Goal: Download file/media

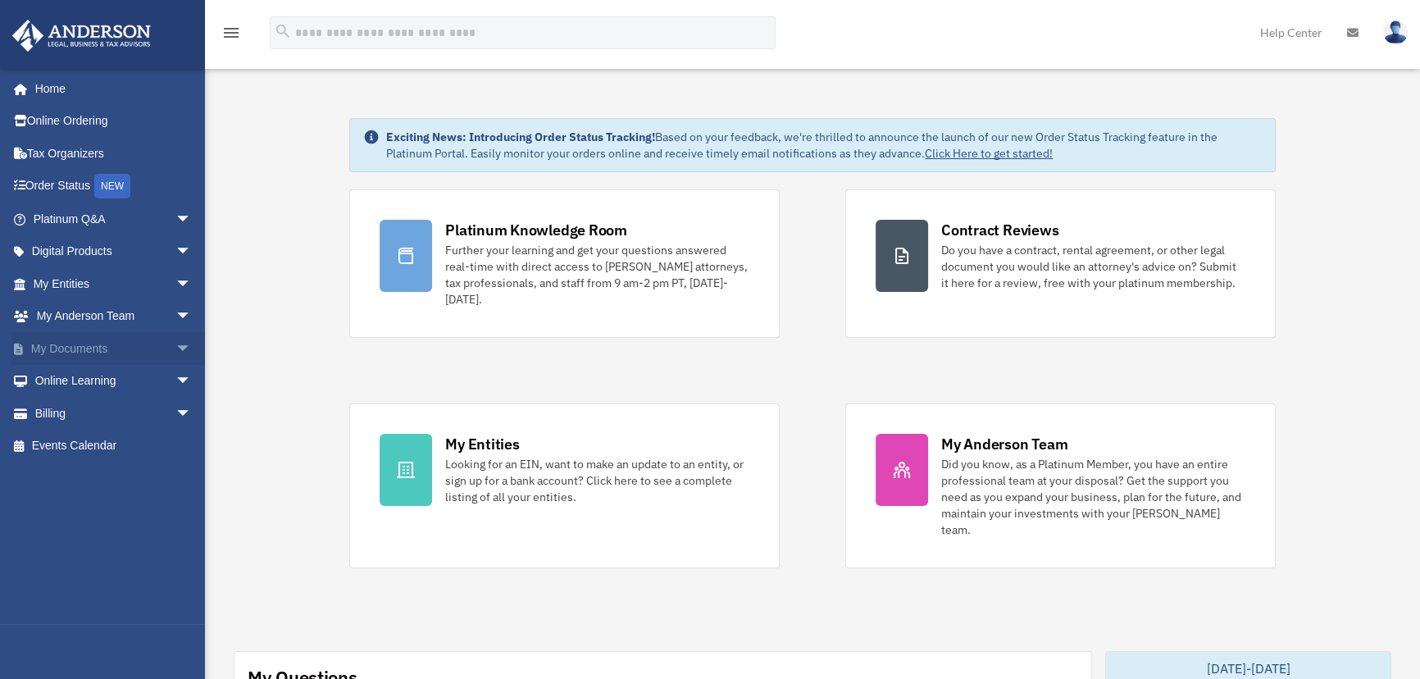
click at [175, 339] on span "arrow_drop_down" at bounding box center [191, 349] width 33 height 34
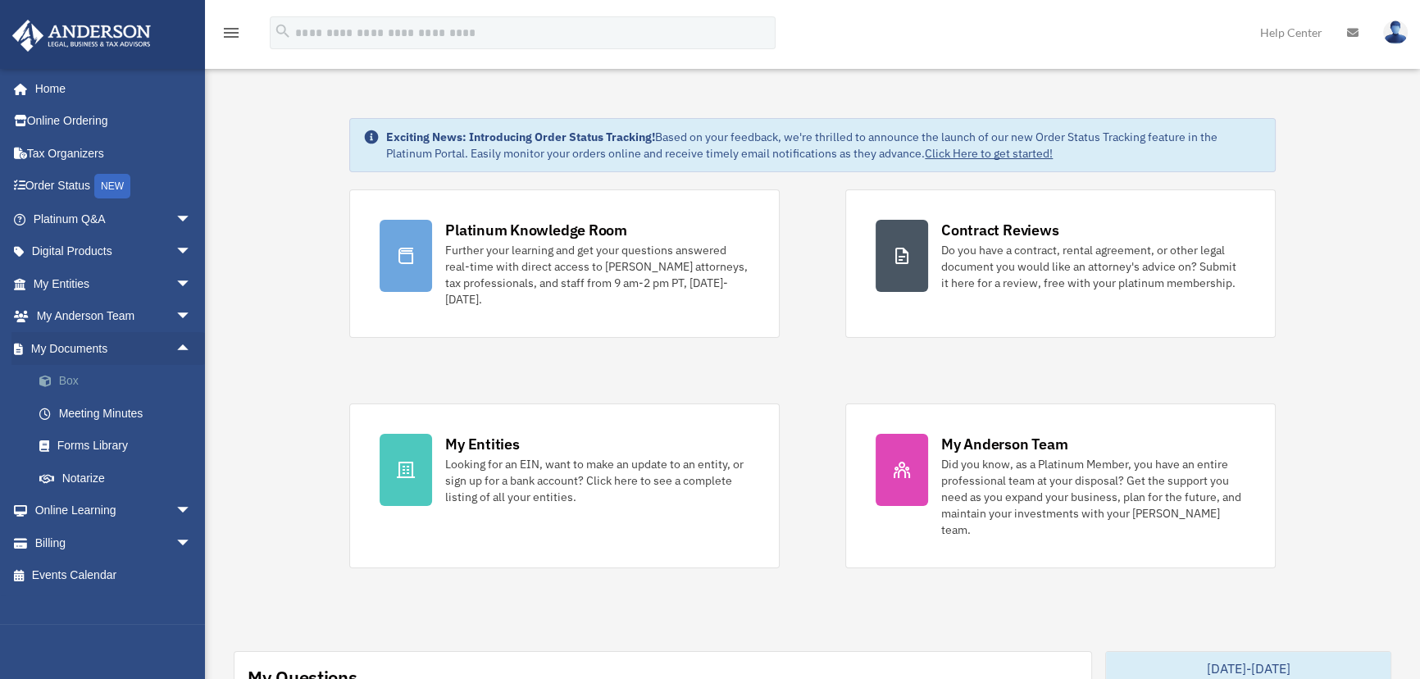
click at [73, 375] on link "Box" at bounding box center [119, 381] width 193 height 33
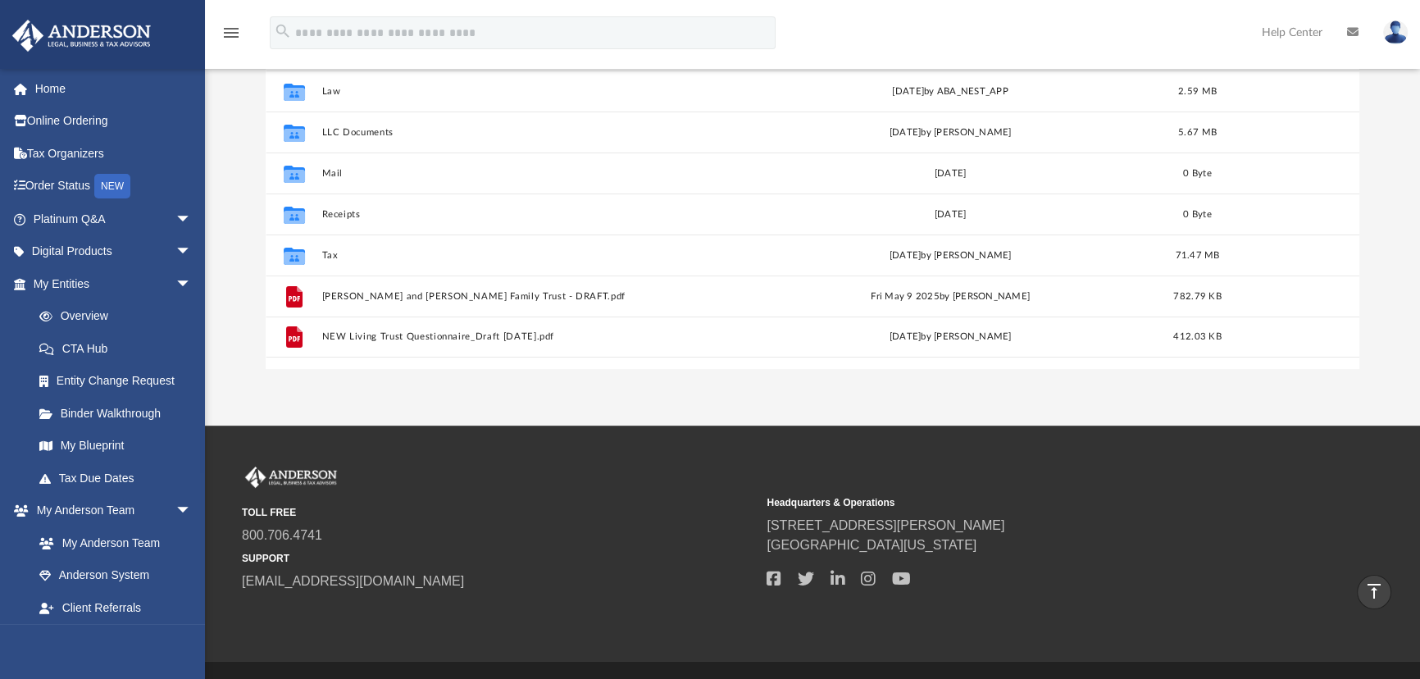
scroll to position [229, 0]
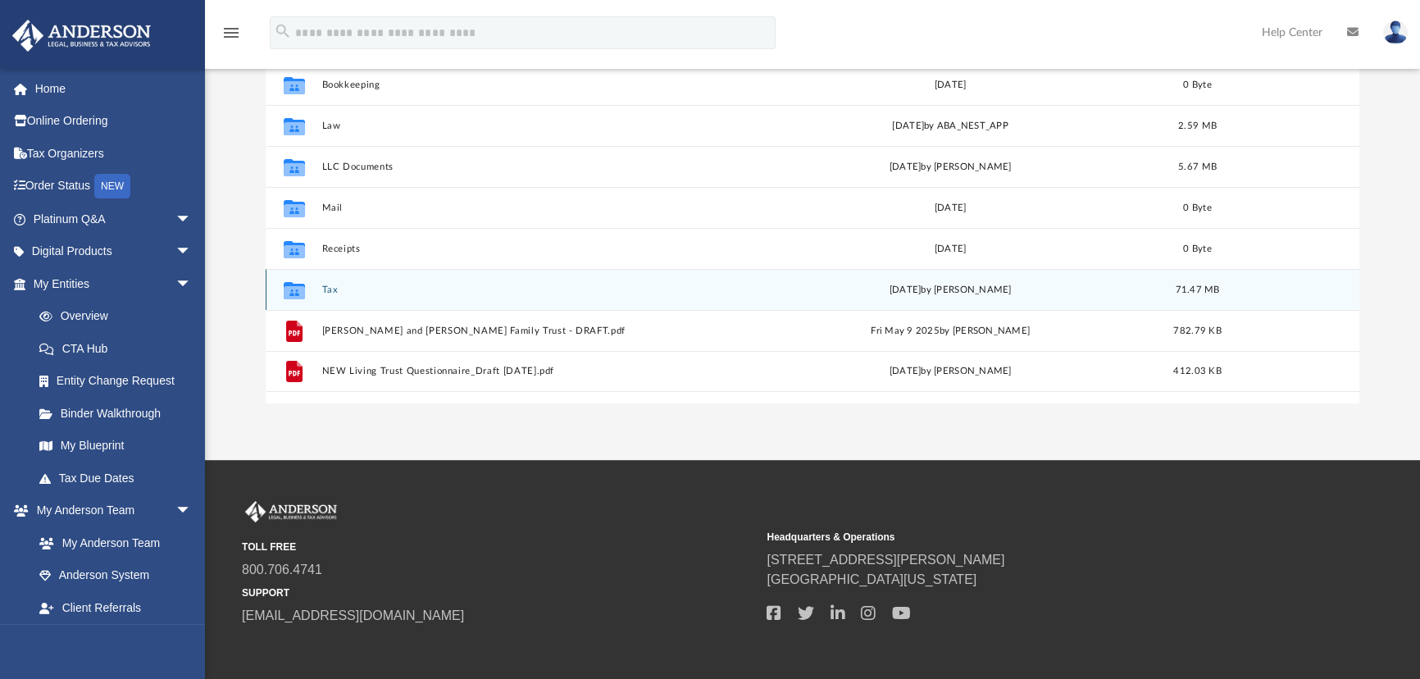
click at [328, 280] on div "Collaborated Folder Tax [DATE] by [PERSON_NAME] 71.47 MB" at bounding box center [813, 289] width 1094 height 41
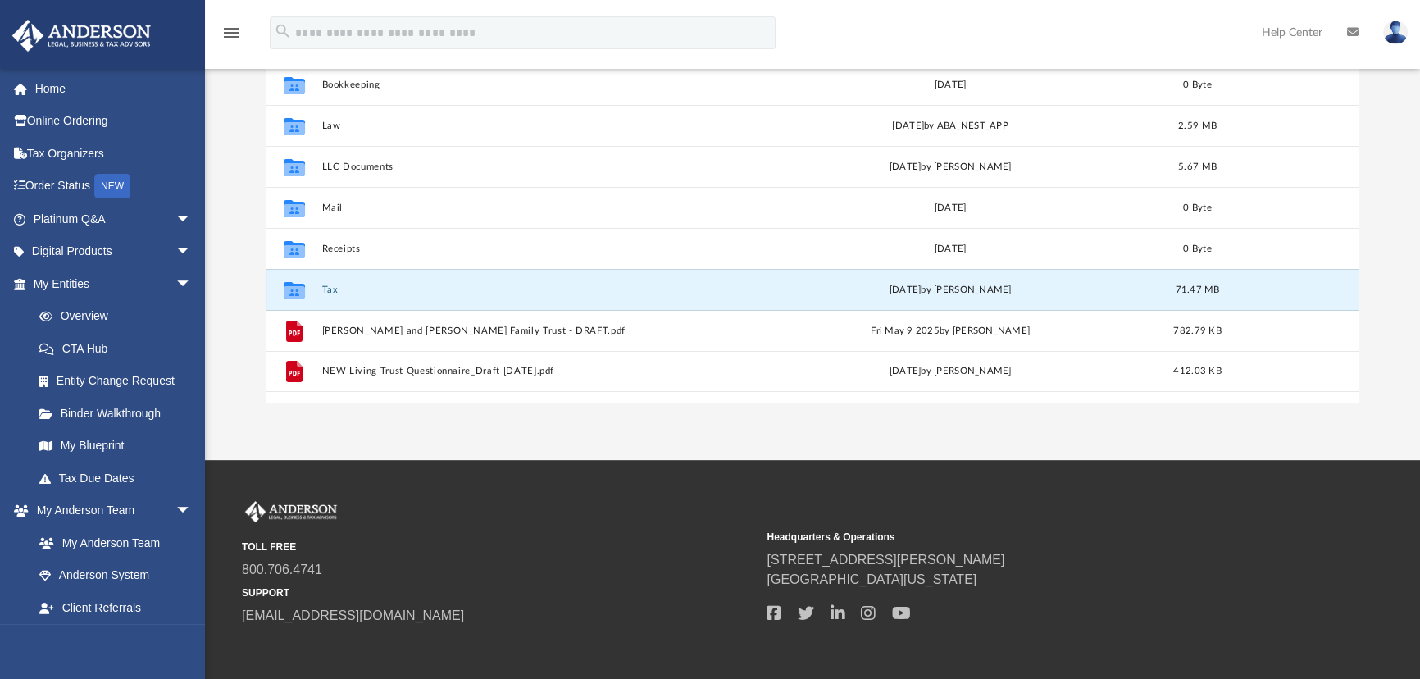
click at [328, 287] on button "Tax" at bounding box center [529, 289] width 414 height 11
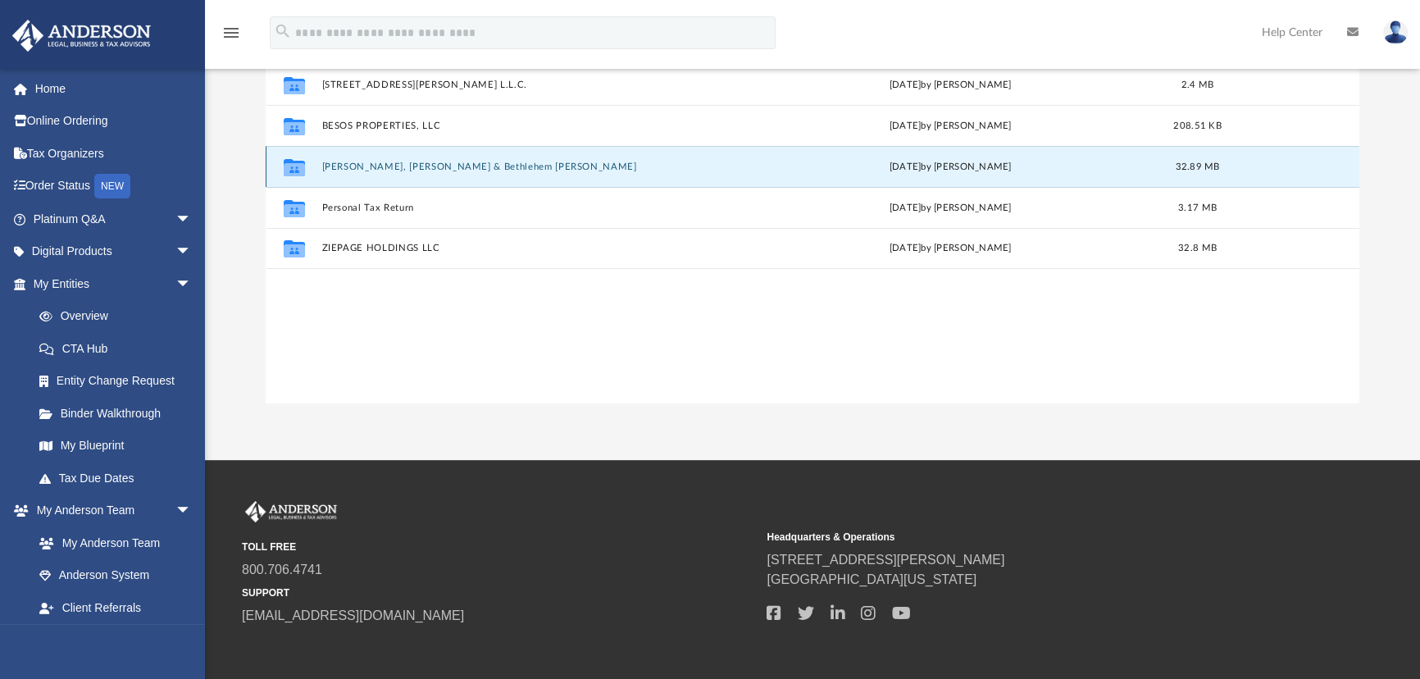
click at [440, 168] on button "[PERSON_NAME], [PERSON_NAME] & Bethlehem [PERSON_NAME]" at bounding box center [529, 167] width 414 height 11
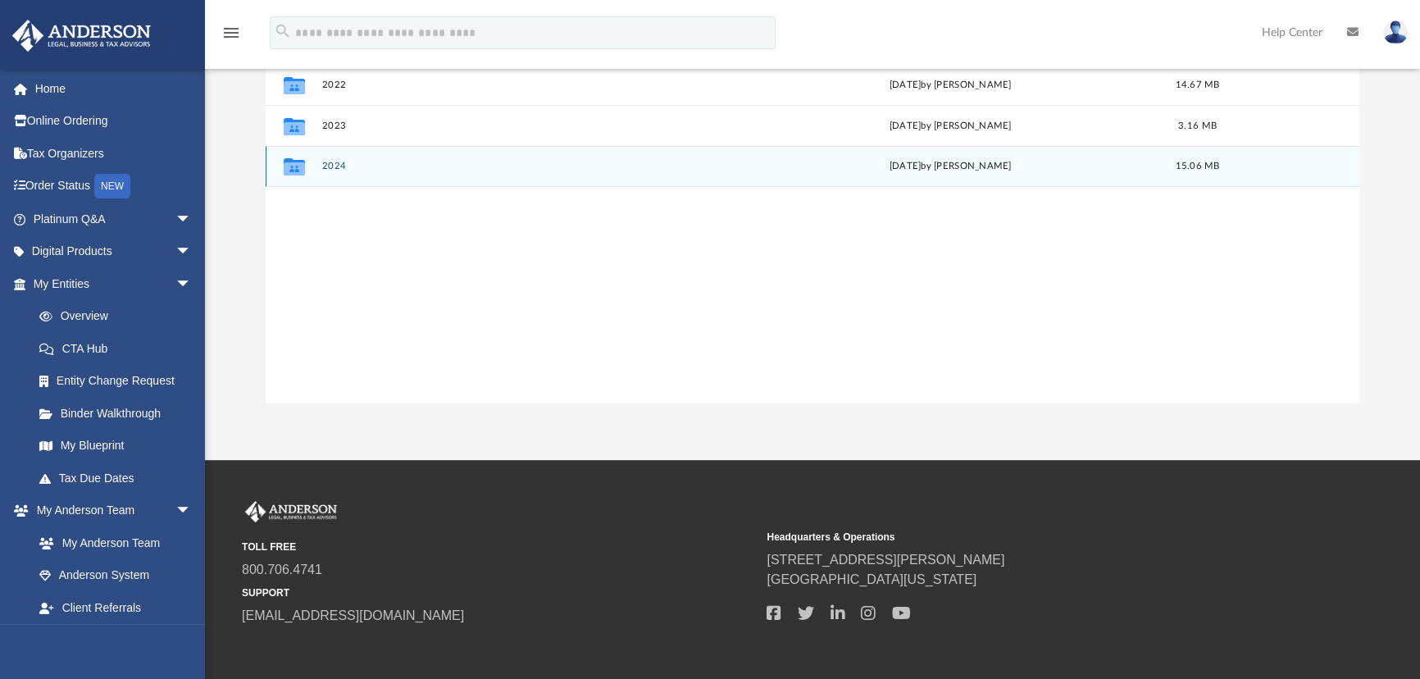
click at [352, 170] on button "2024" at bounding box center [529, 166] width 414 height 11
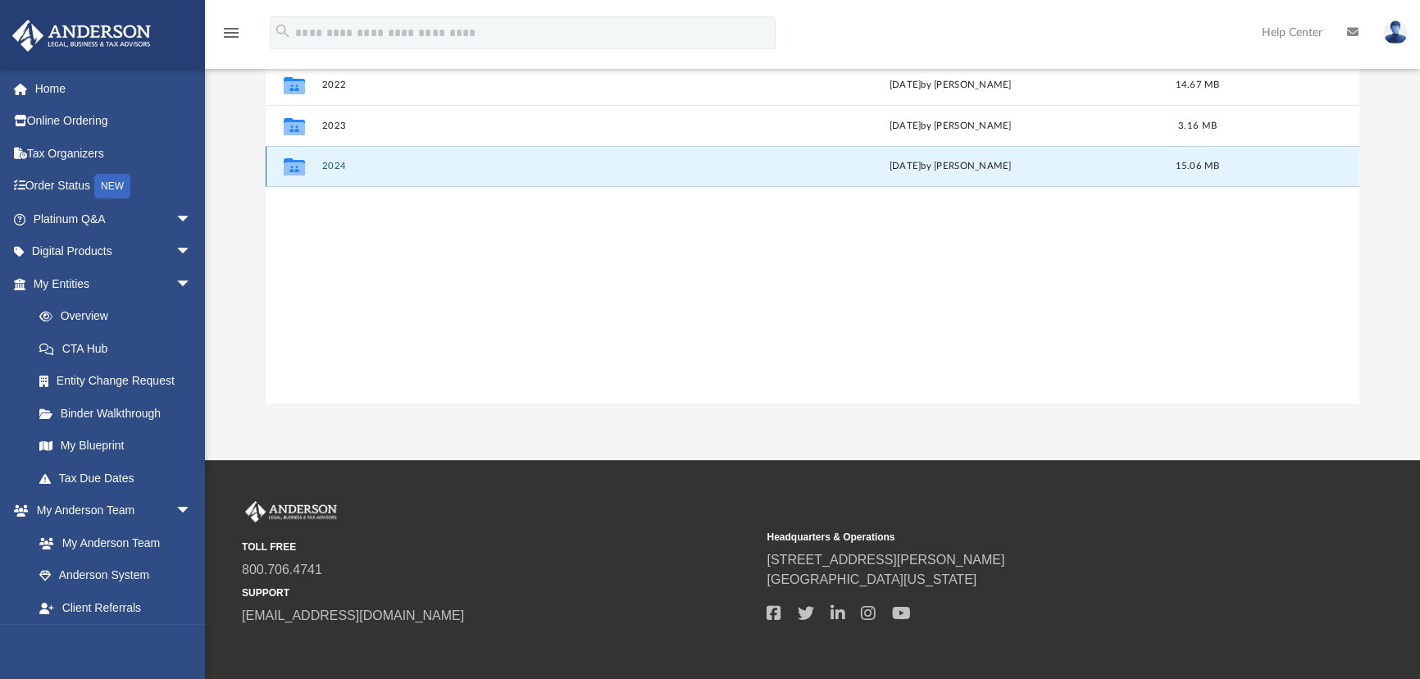
click at [340, 164] on button "2024" at bounding box center [529, 166] width 414 height 11
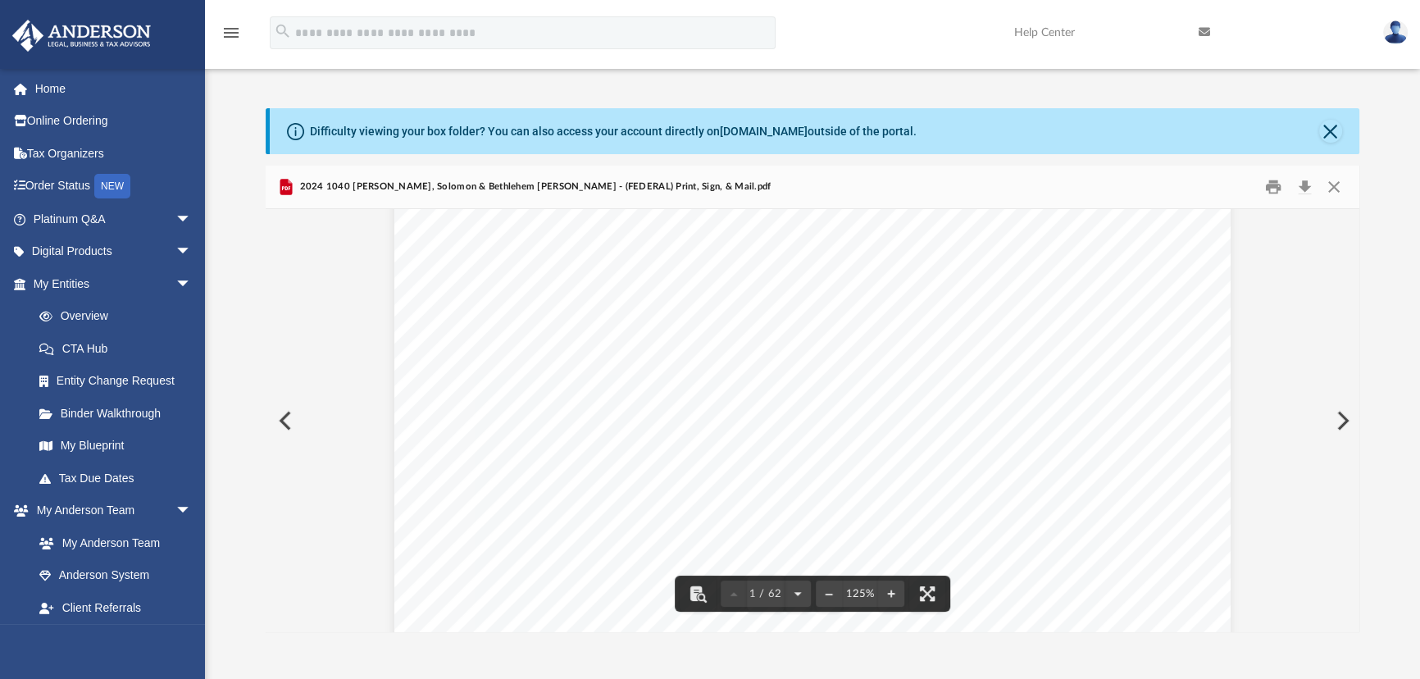
scroll to position [74, 0]
click at [1331, 184] on button "Close" at bounding box center [1334, 187] width 30 height 25
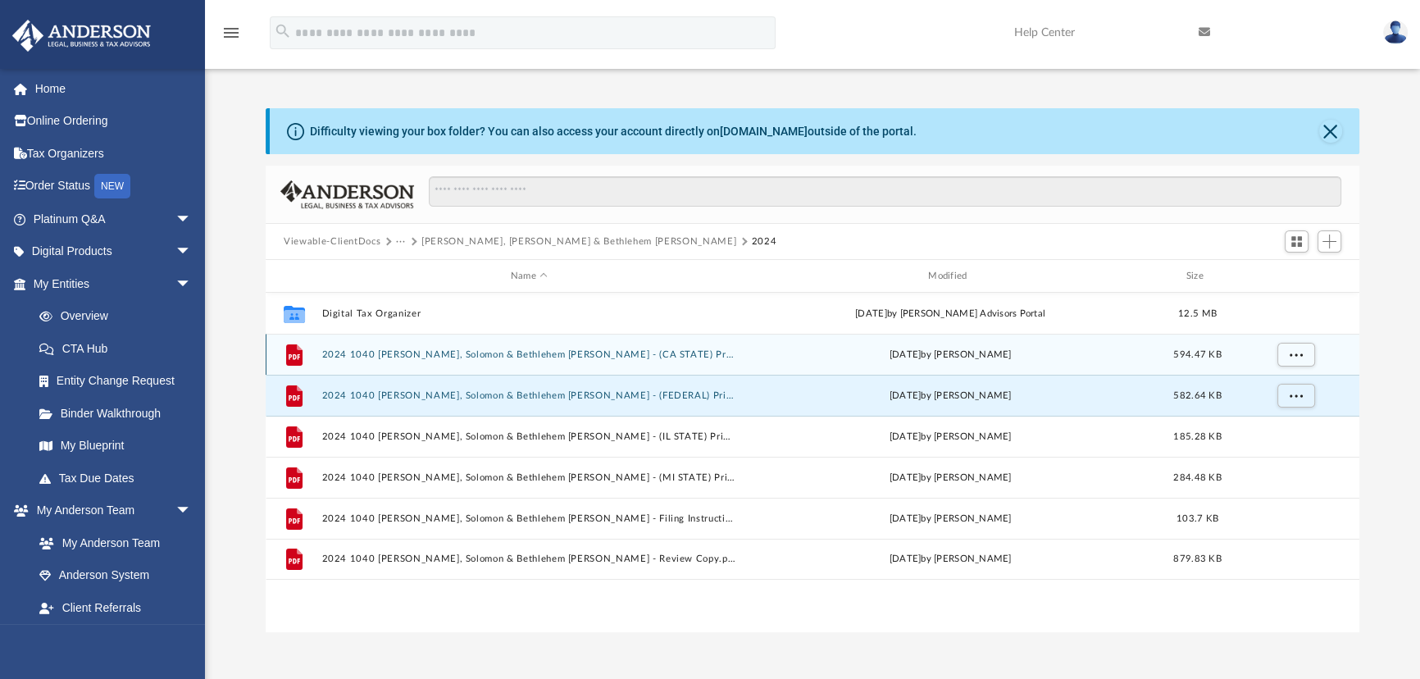
click at [467, 354] on button "2024 1040 [PERSON_NAME], Solomon & Bethlehem [PERSON_NAME] - (CA STATE) Print, …" at bounding box center [529, 354] width 414 height 11
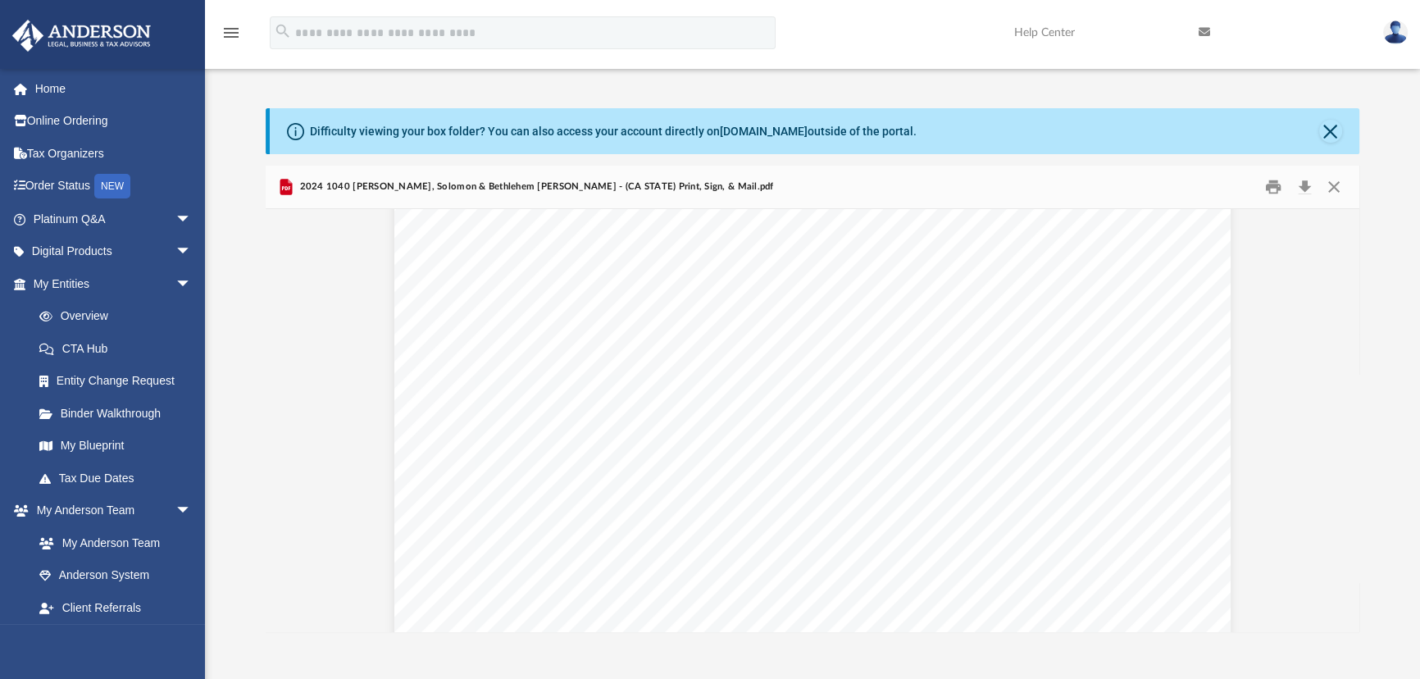
scroll to position [1713, 0]
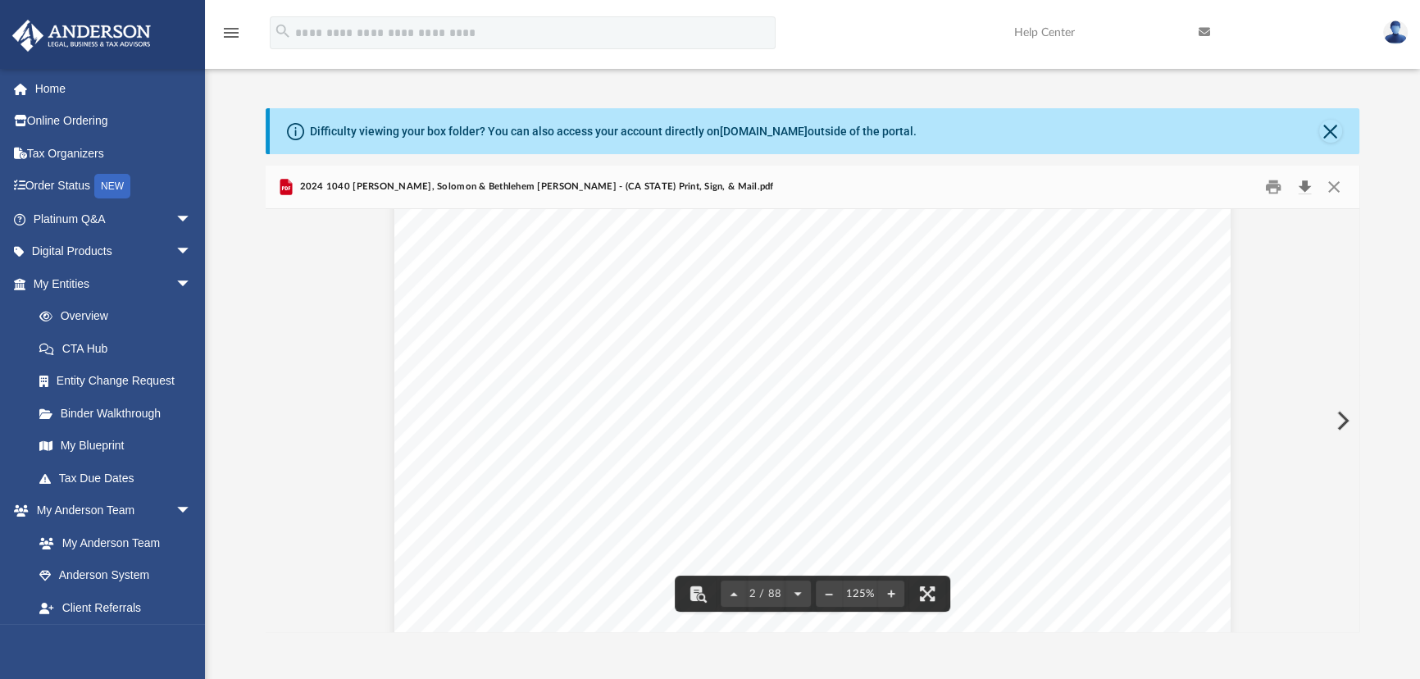
click at [1304, 186] on button "Download" at bounding box center [1305, 187] width 30 height 25
click at [1331, 185] on button "Close" at bounding box center [1334, 187] width 30 height 25
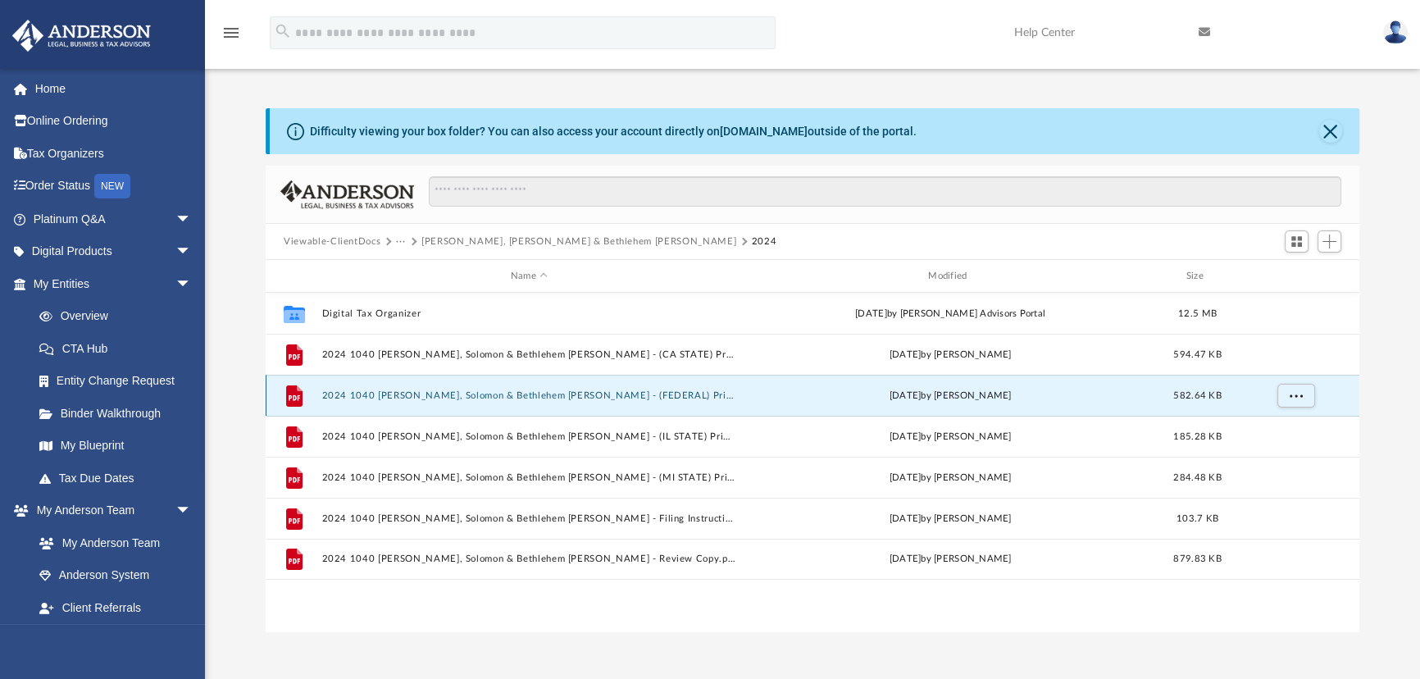
click at [427, 397] on button "2024 1040 [PERSON_NAME], Solomon & Bethlehem [PERSON_NAME] - (FEDERAL) Print, S…" at bounding box center [529, 395] width 414 height 11
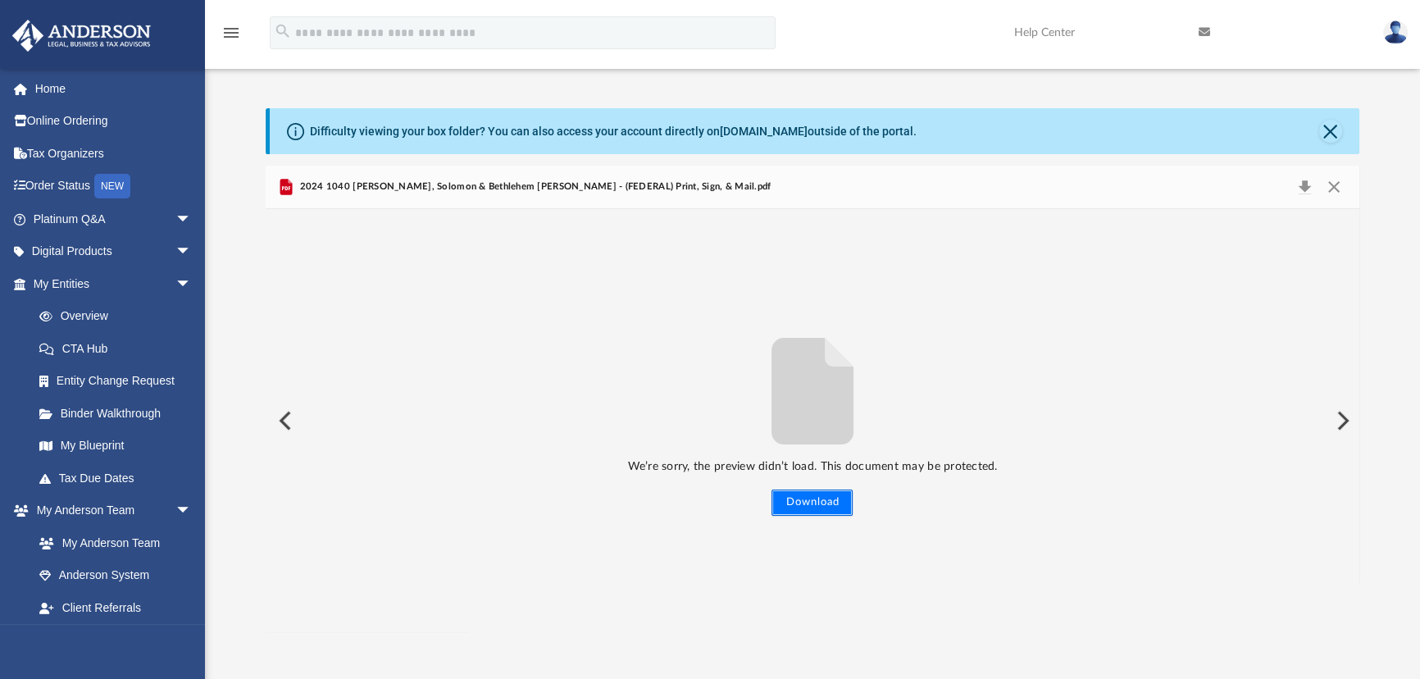
click at [821, 505] on button "Download" at bounding box center [811, 502] width 81 height 26
click at [1334, 192] on button "Close" at bounding box center [1334, 186] width 30 height 23
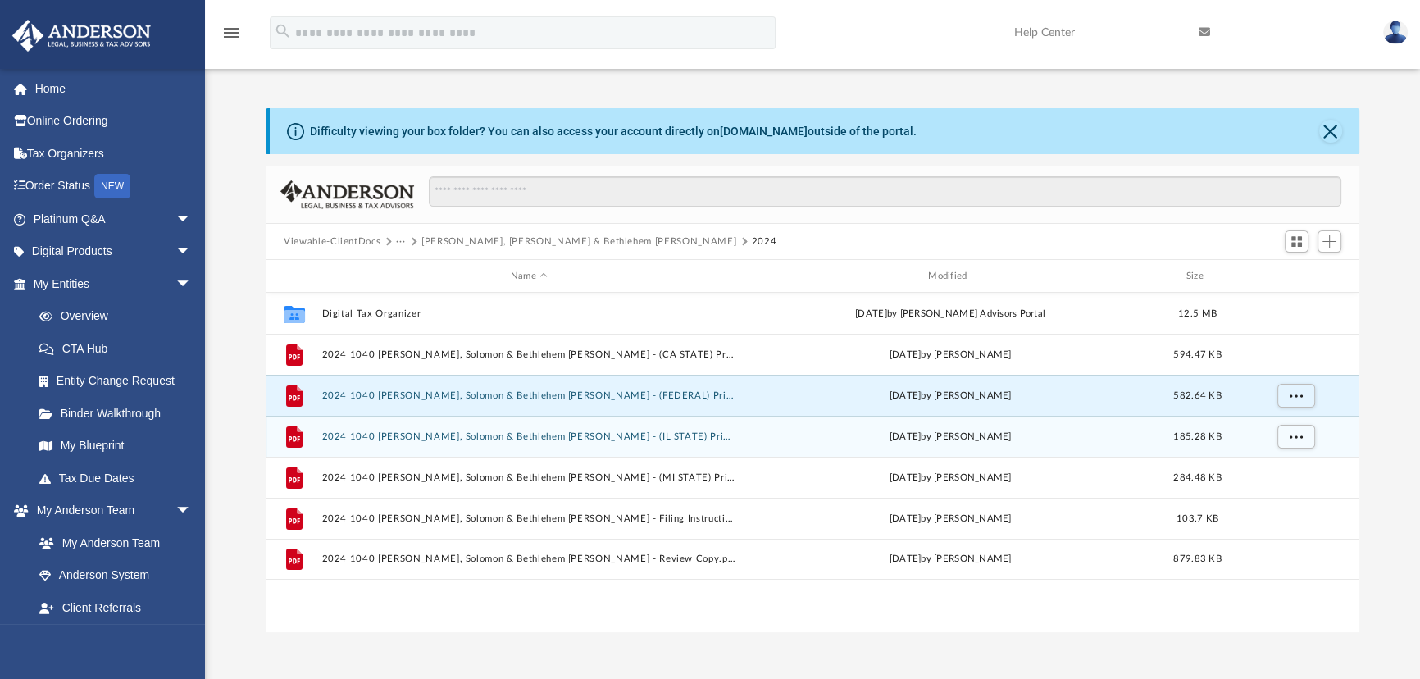
click at [536, 435] on button "2024 1040 [PERSON_NAME], Solomon & Bethlehem [PERSON_NAME] - (IL STATE) Print, …" at bounding box center [529, 436] width 414 height 11
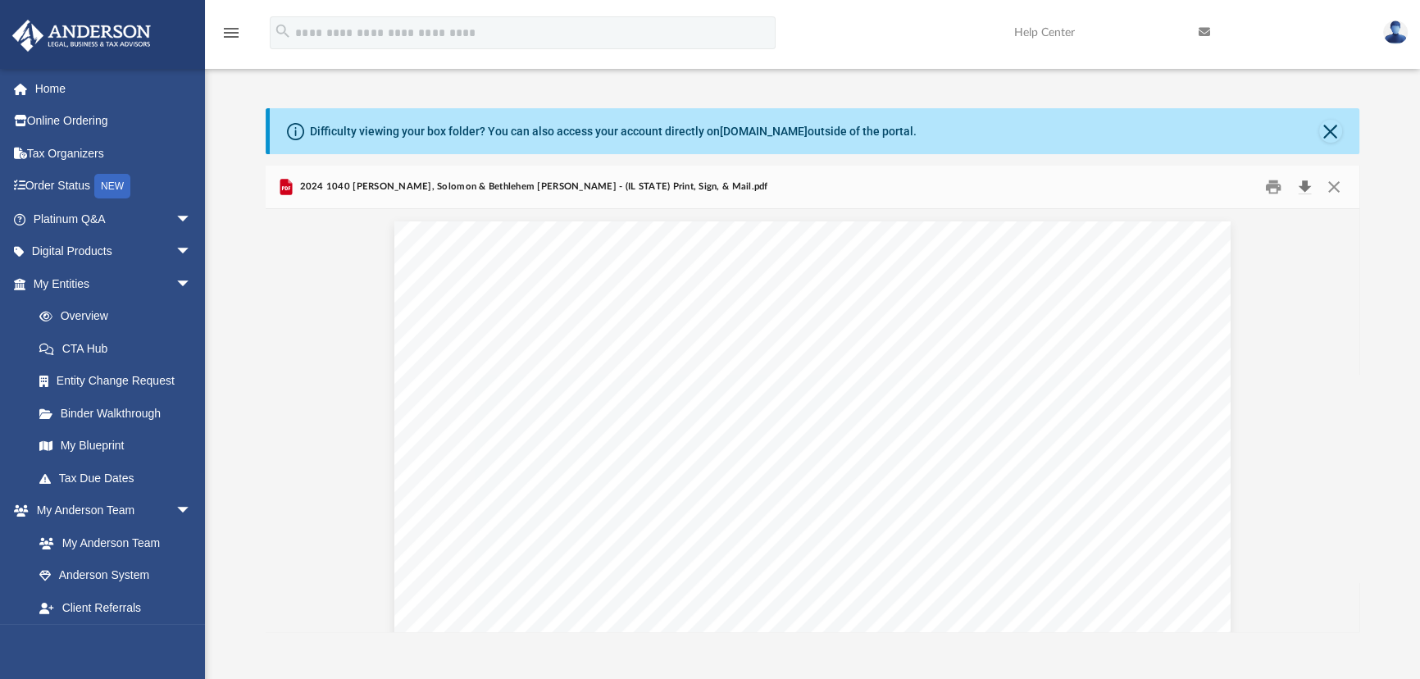
click at [1307, 186] on button "Download" at bounding box center [1305, 187] width 30 height 25
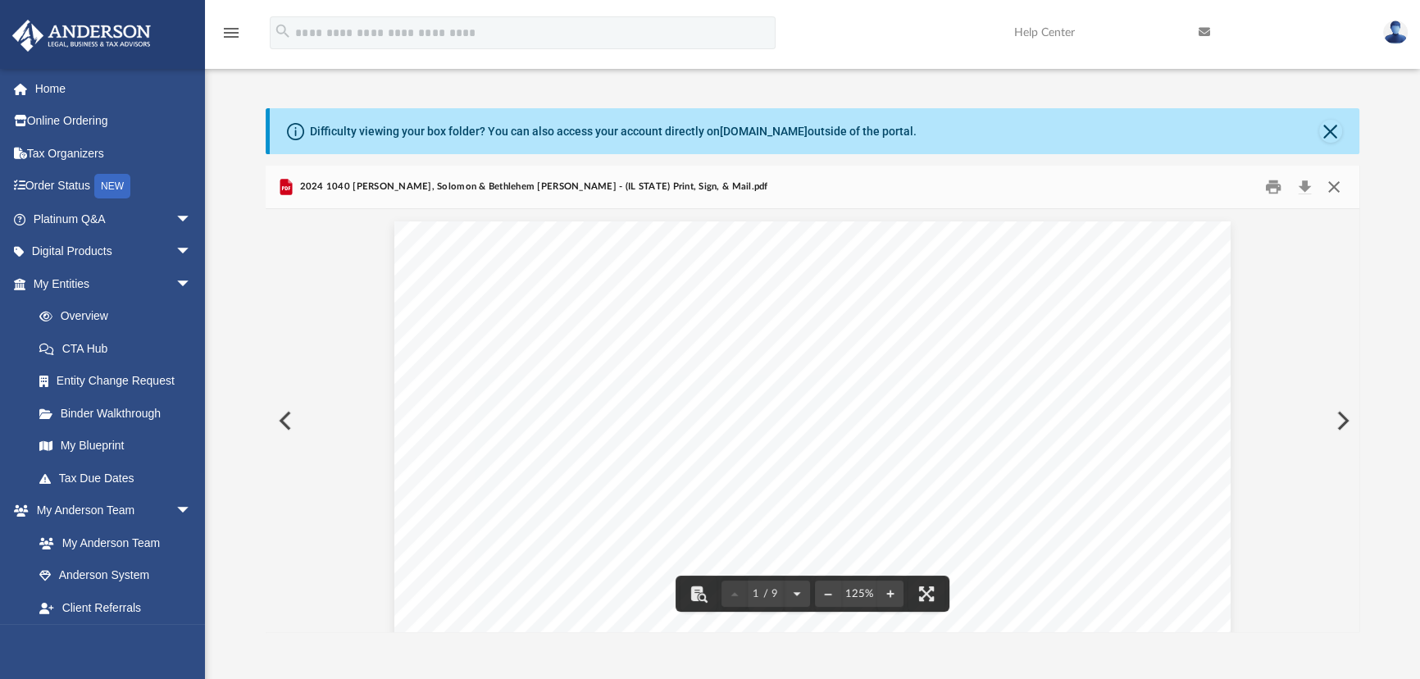
click at [1324, 182] on button "Close" at bounding box center [1334, 187] width 30 height 25
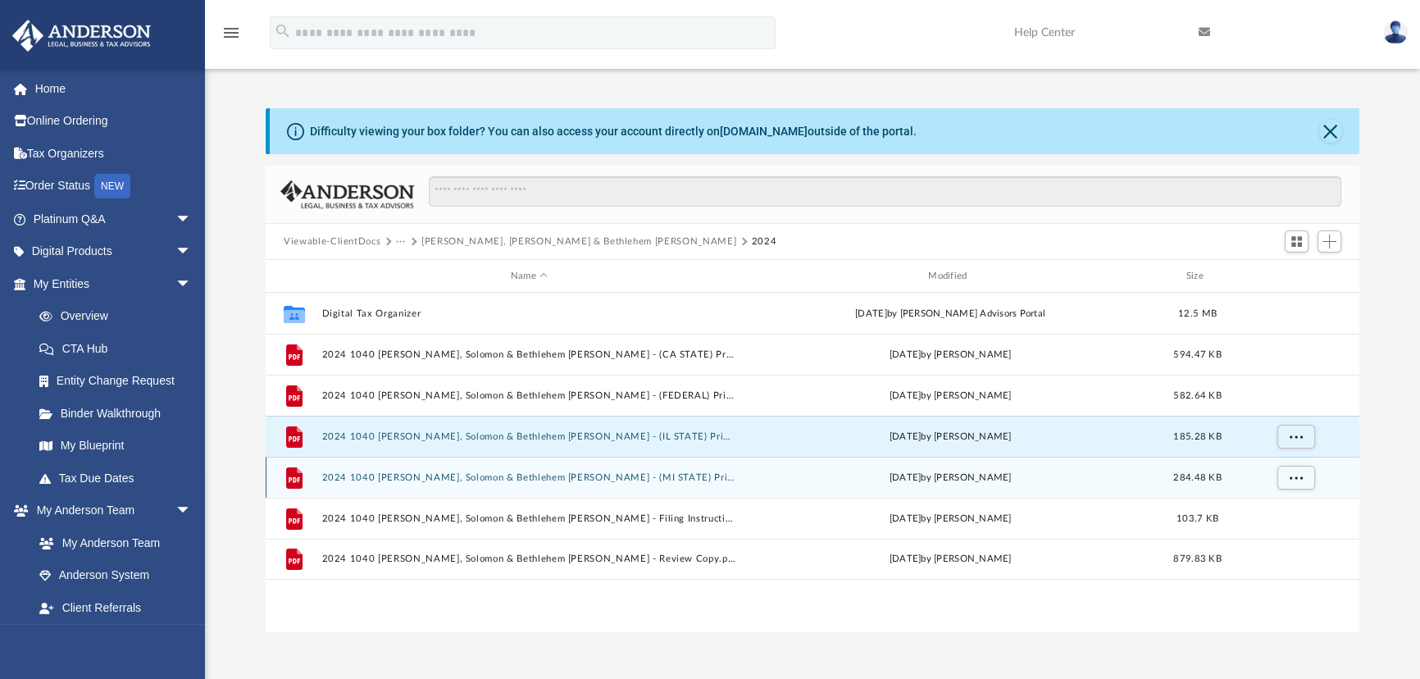
click at [548, 473] on button "2024 1040 [PERSON_NAME], Solomon & Bethlehem [PERSON_NAME] - (MI STATE) Print, …" at bounding box center [529, 477] width 414 height 11
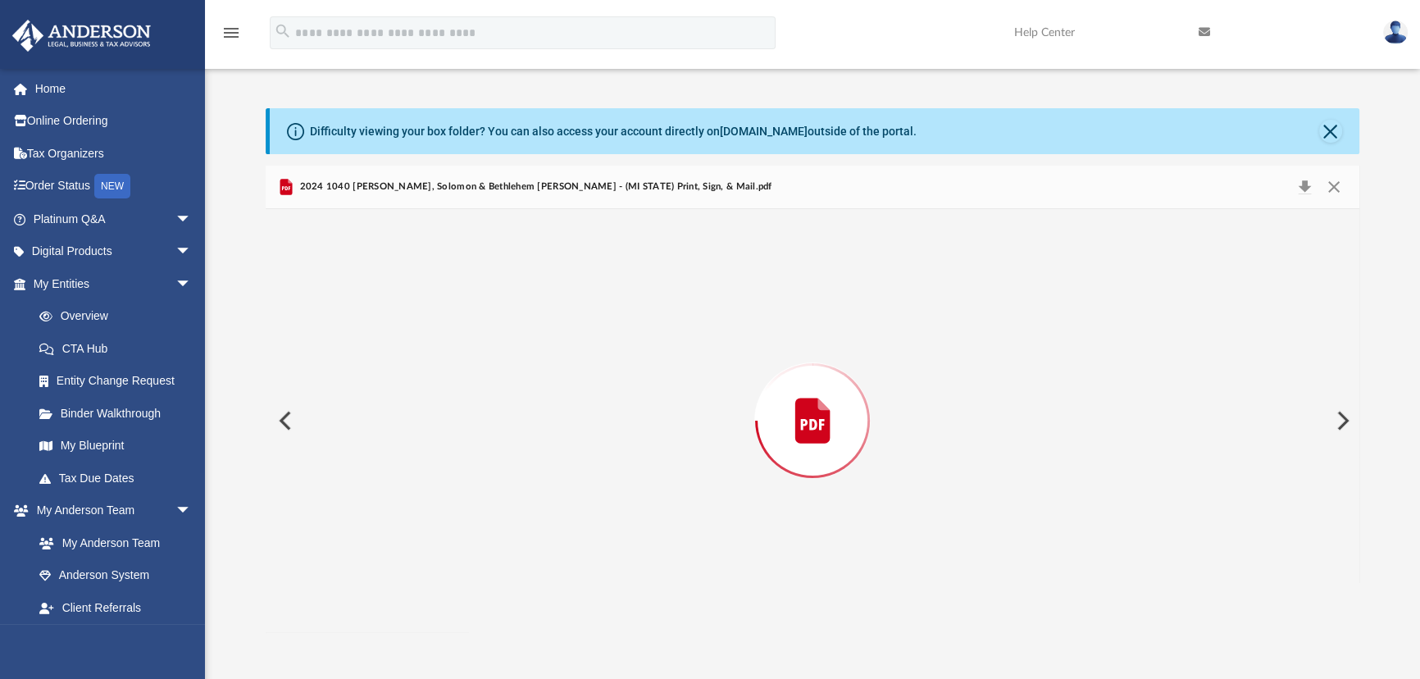
scroll to position [27669, 0]
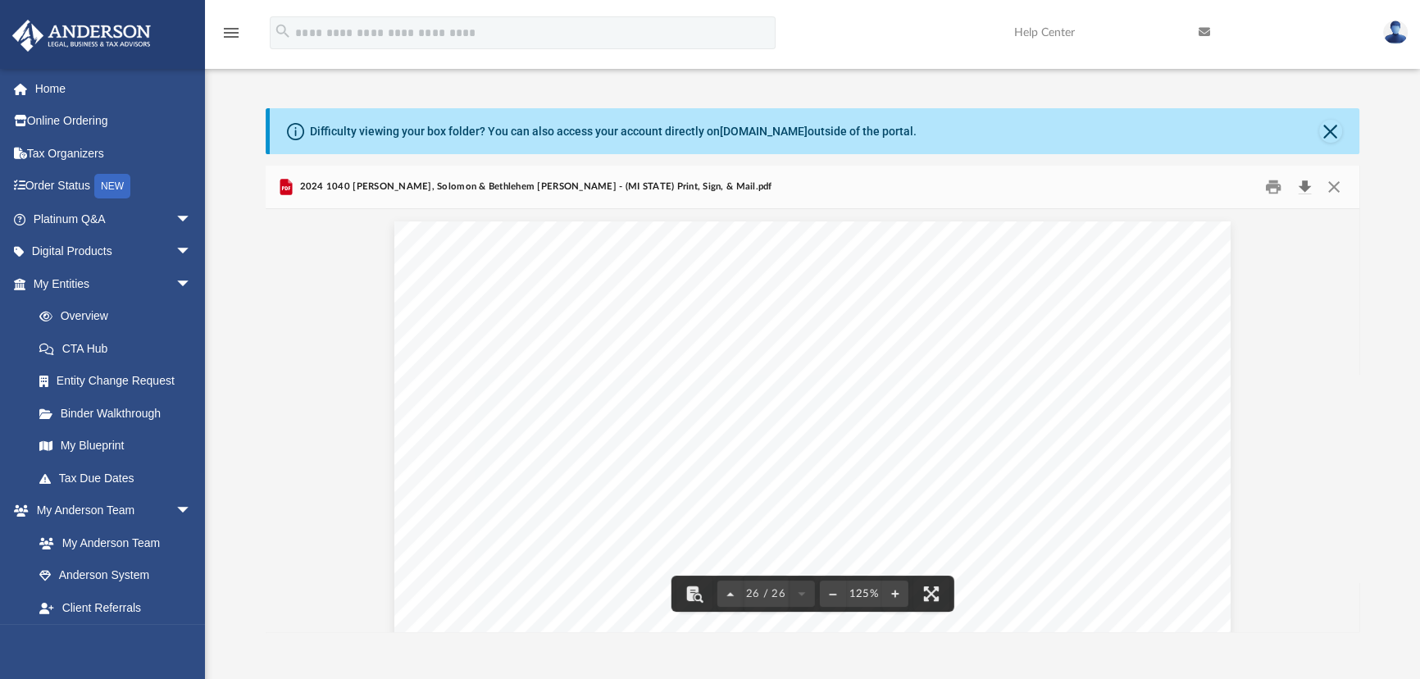
click at [1300, 186] on button "Download" at bounding box center [1305, 187] width 30 height 25
click at [1332, 177] on button "Close" at bounding box center [1334, 187] width 30 height 25
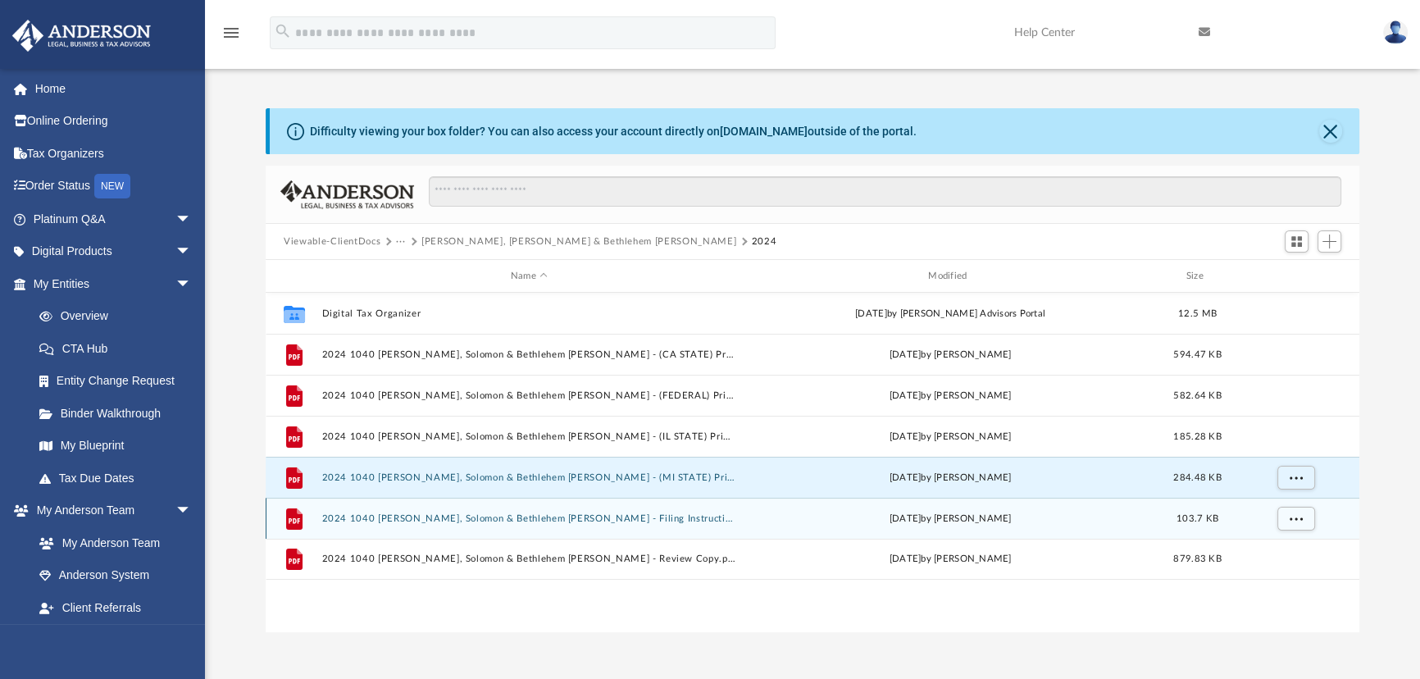
click at [530, 516] on button "2024 1040 [PERSON_NAME], Solomon & Bethlehem [PERSON_NAME] - Filing Instruction…" at bounding box center [529, 518] width 414 height 11
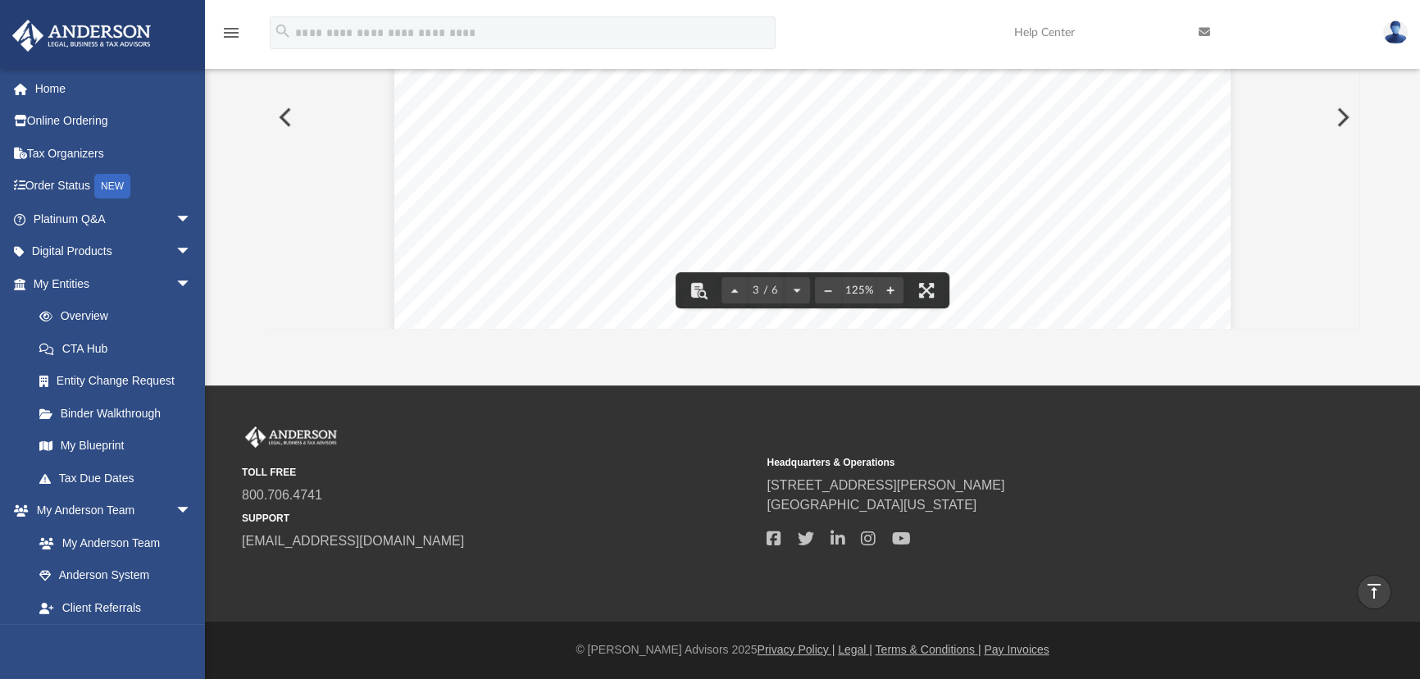
scroll to position [0, 0]
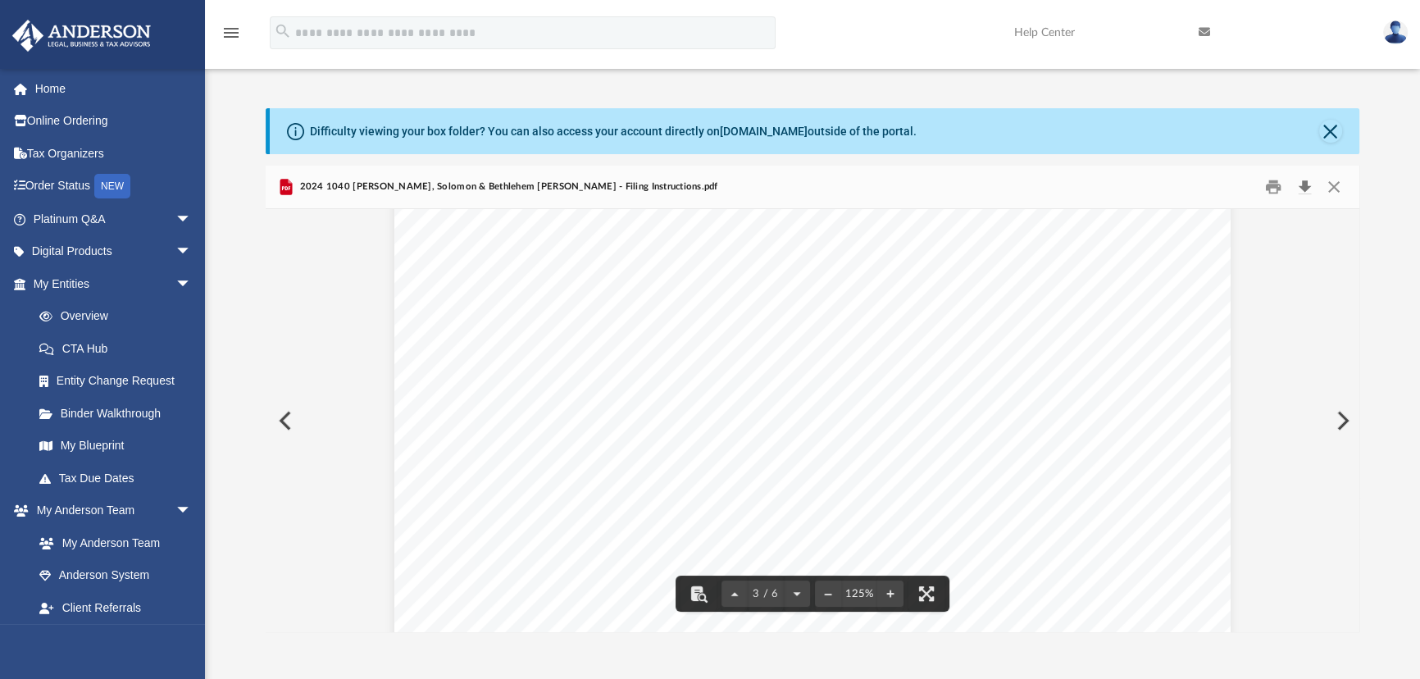
click at [1312, 184] on button "Download" at bounding box center [1305, 187] width 30 height 25
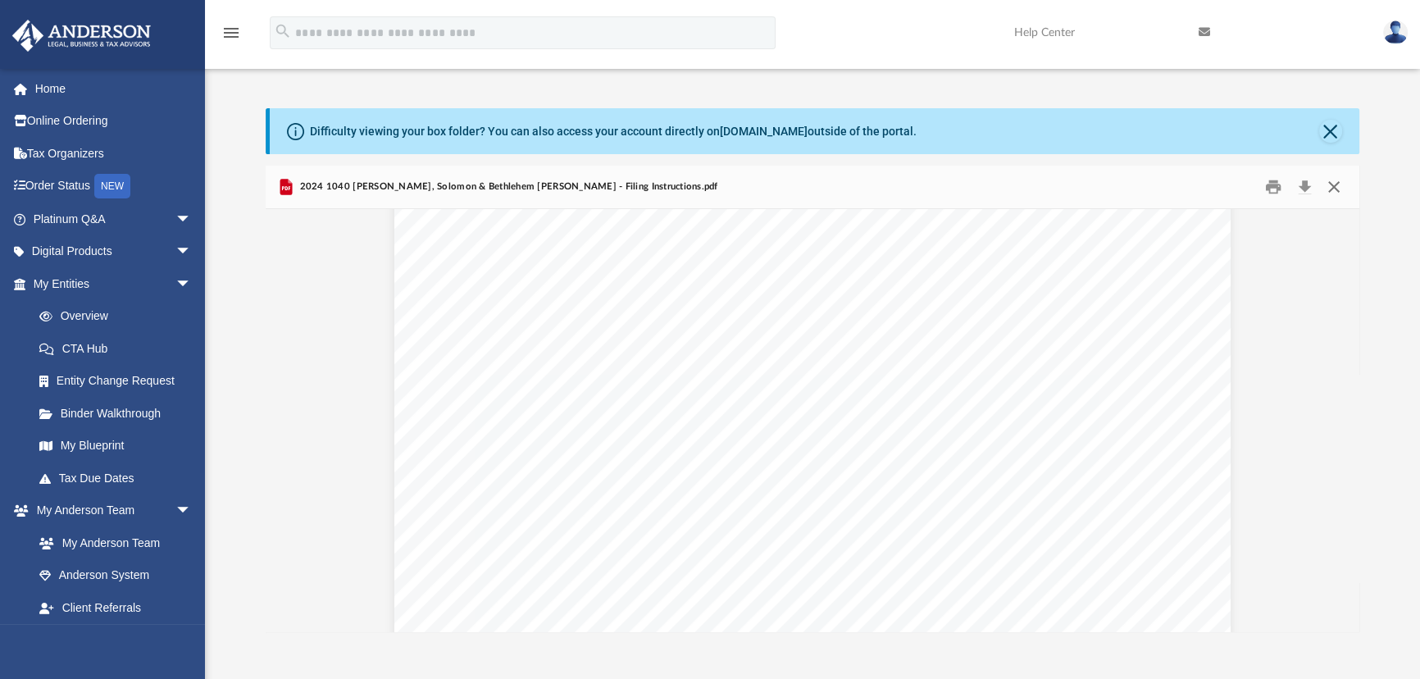
click at [1331, 184] on button "Close" at bounding box center [1334, 187] width 30 height 25
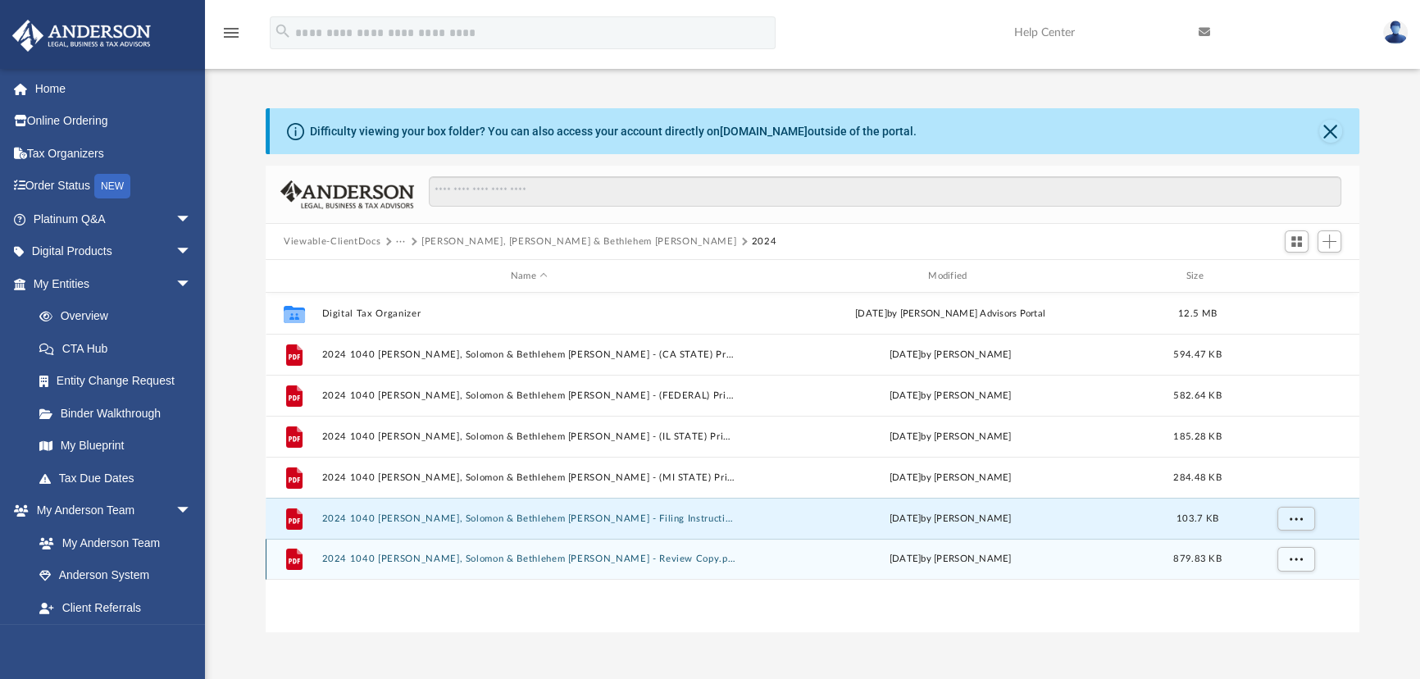
click at [484, 554] on button "2024 1040 [PERSON_NAME], Solomon & Bethlehem [PERSON_NAME] - Review Copy.pdf" at bounding box center [529, 558] width 414 height 11
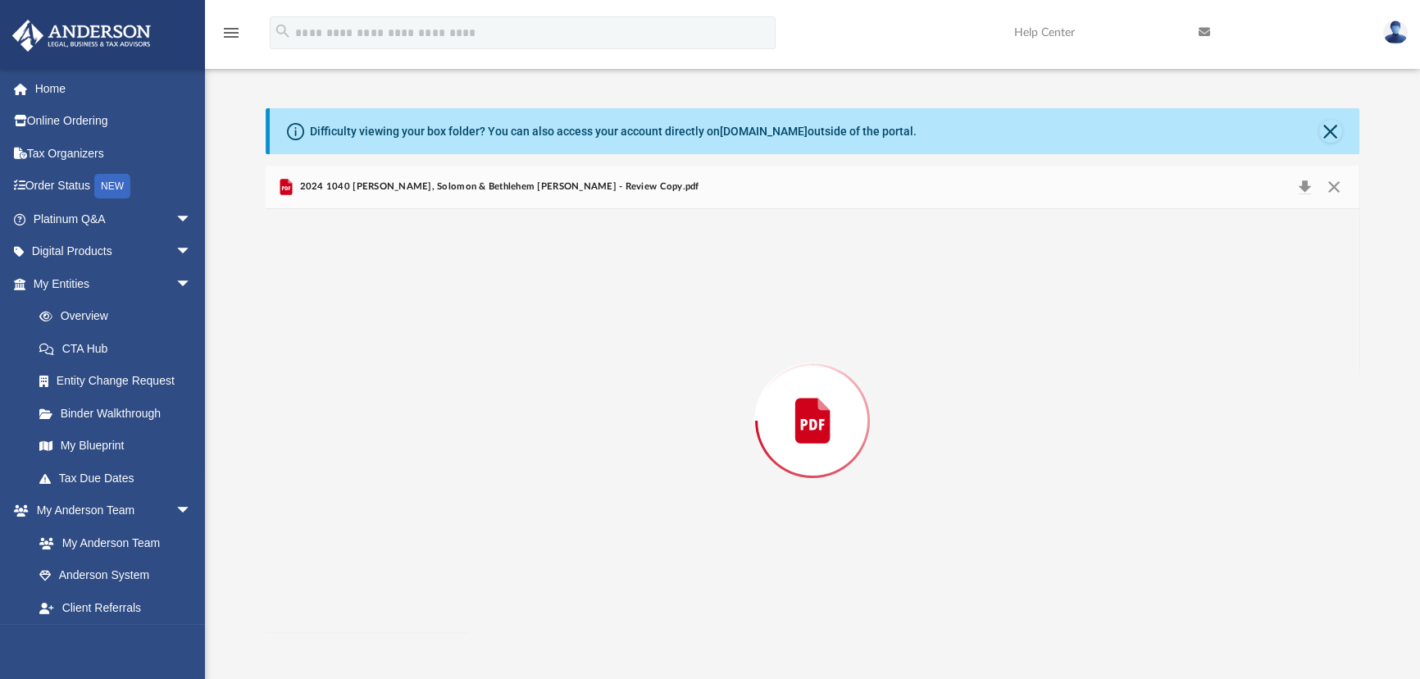
scroll to position [1107, 0]
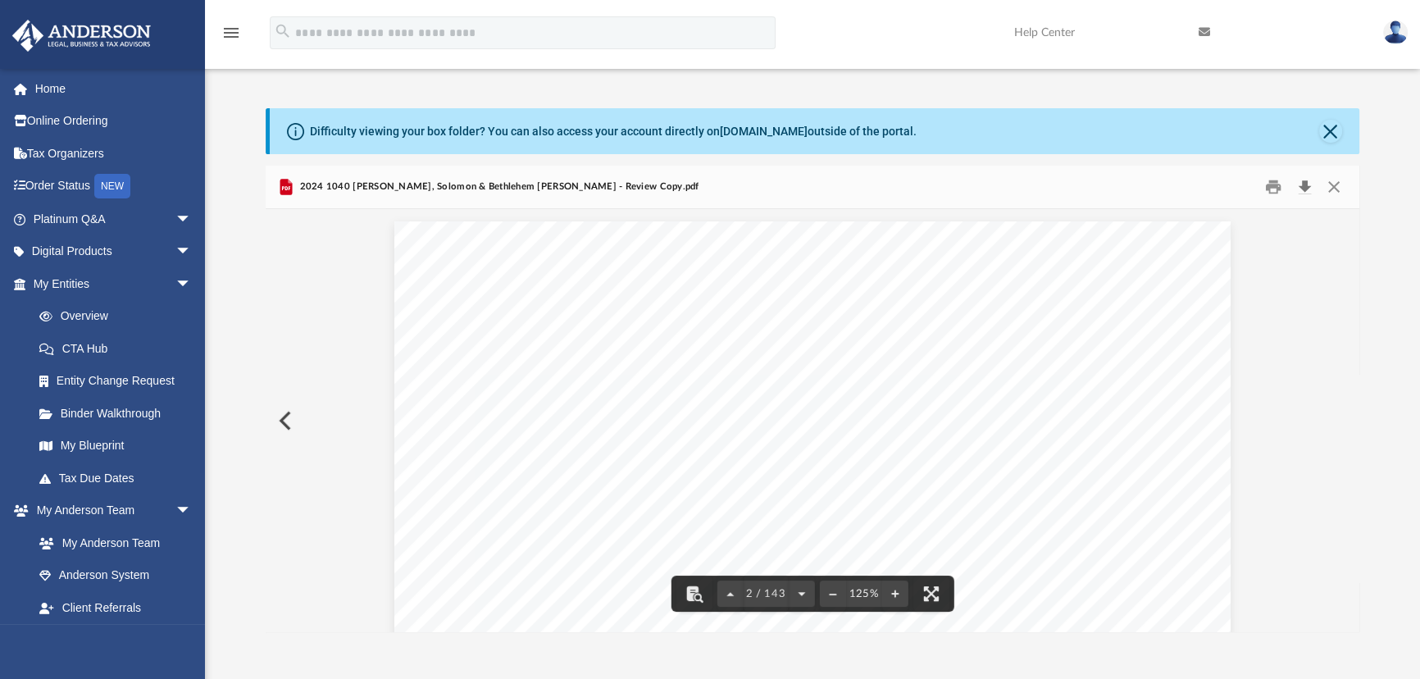
click at [1305, 185] on button "Download" at bounding box center [1305, 187] width 30 height 25
click at [1326, 181] on button "Close" at bounding box center [1334, 187] width 30 height 25
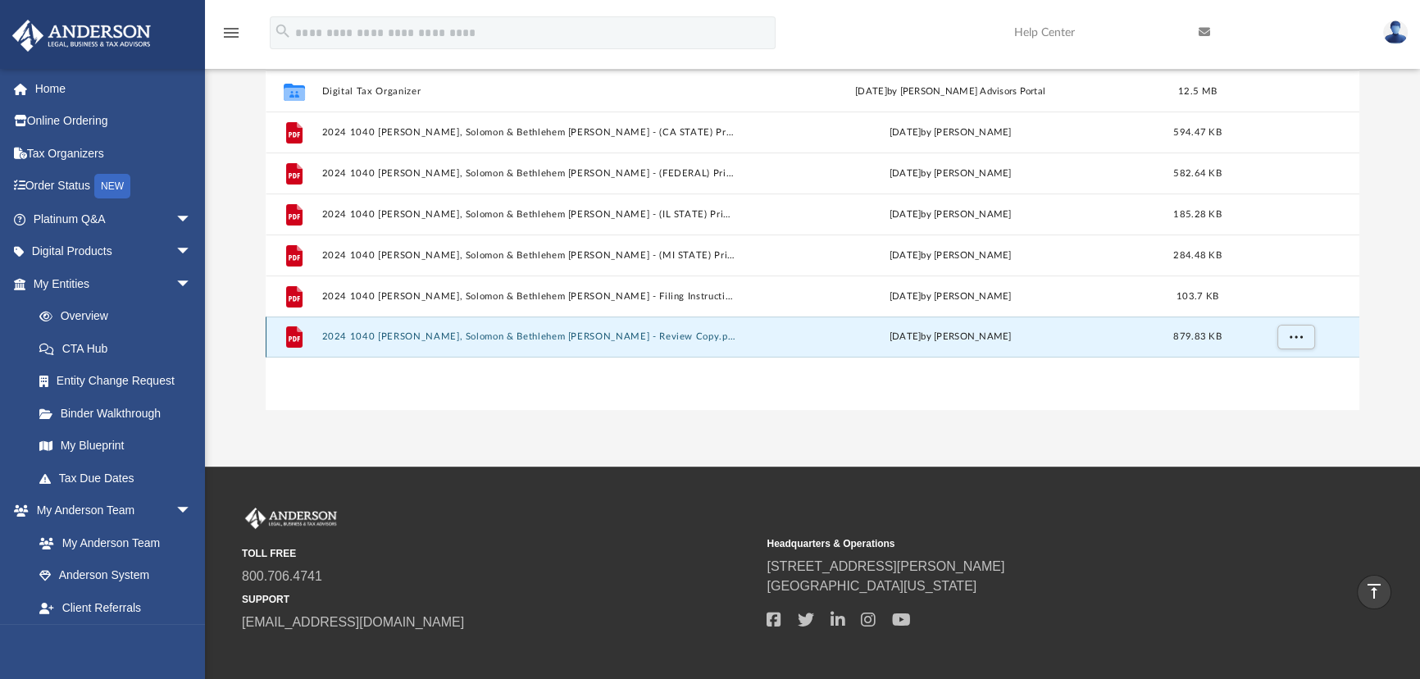
scroll to position [0, 0]
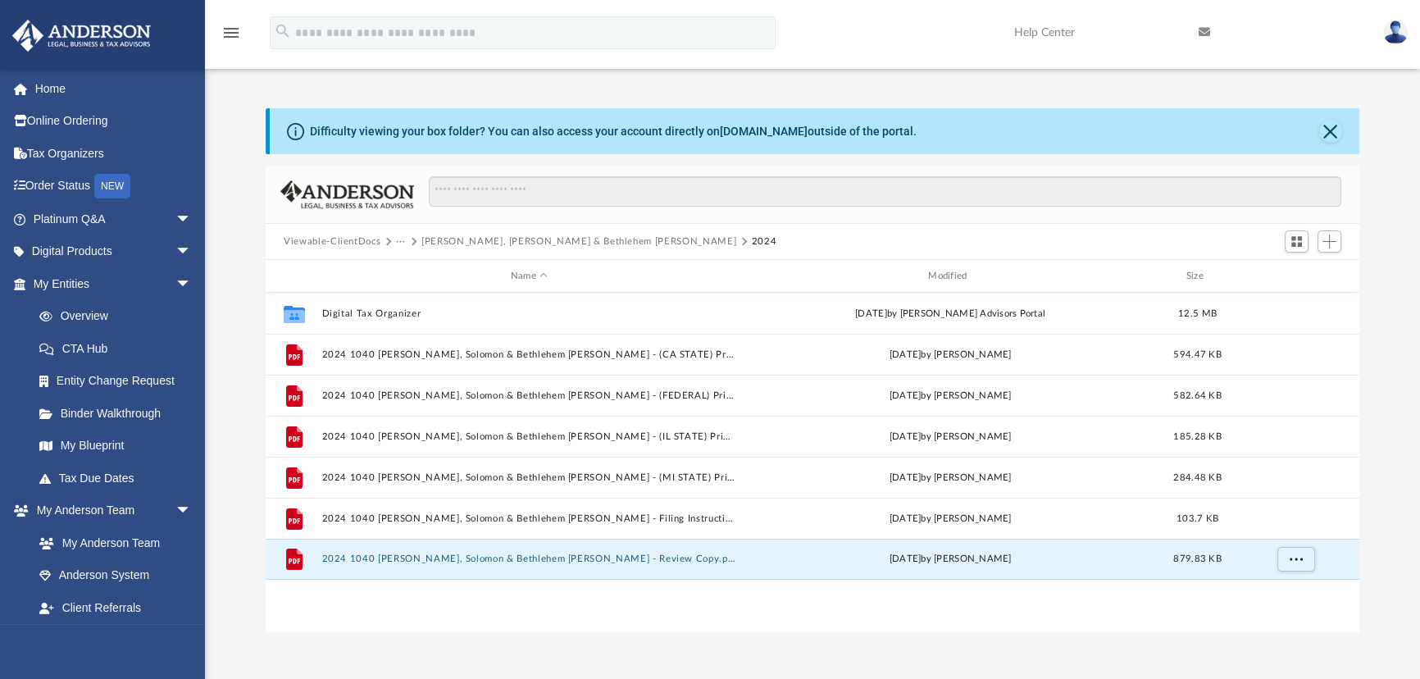
click at [595, 241] on button "[PERSON_NAME], [PERSON_NAME] & Bethlehem [PERSON_NAME]" at bounding box center [578, 241] width 315 height 15
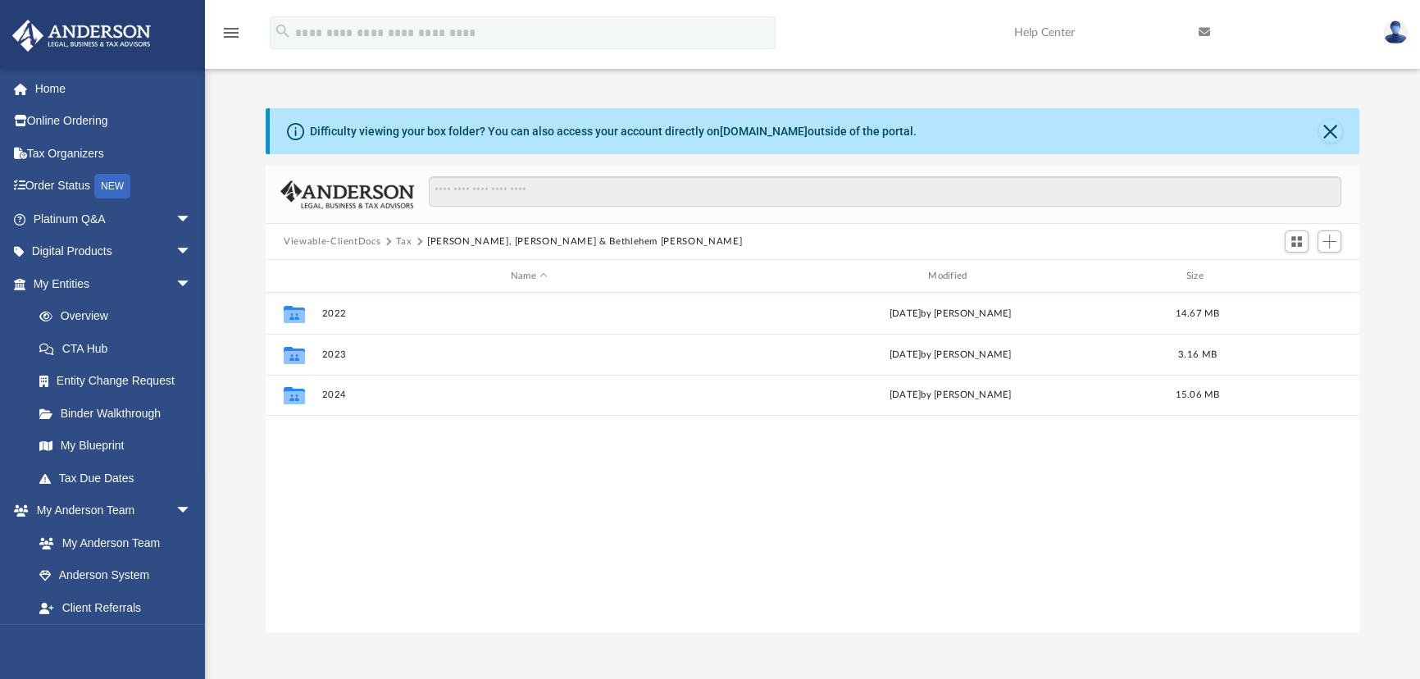
click at [396, 238] on button "Tax" at bounding box center [404, 241] width 16 height 15
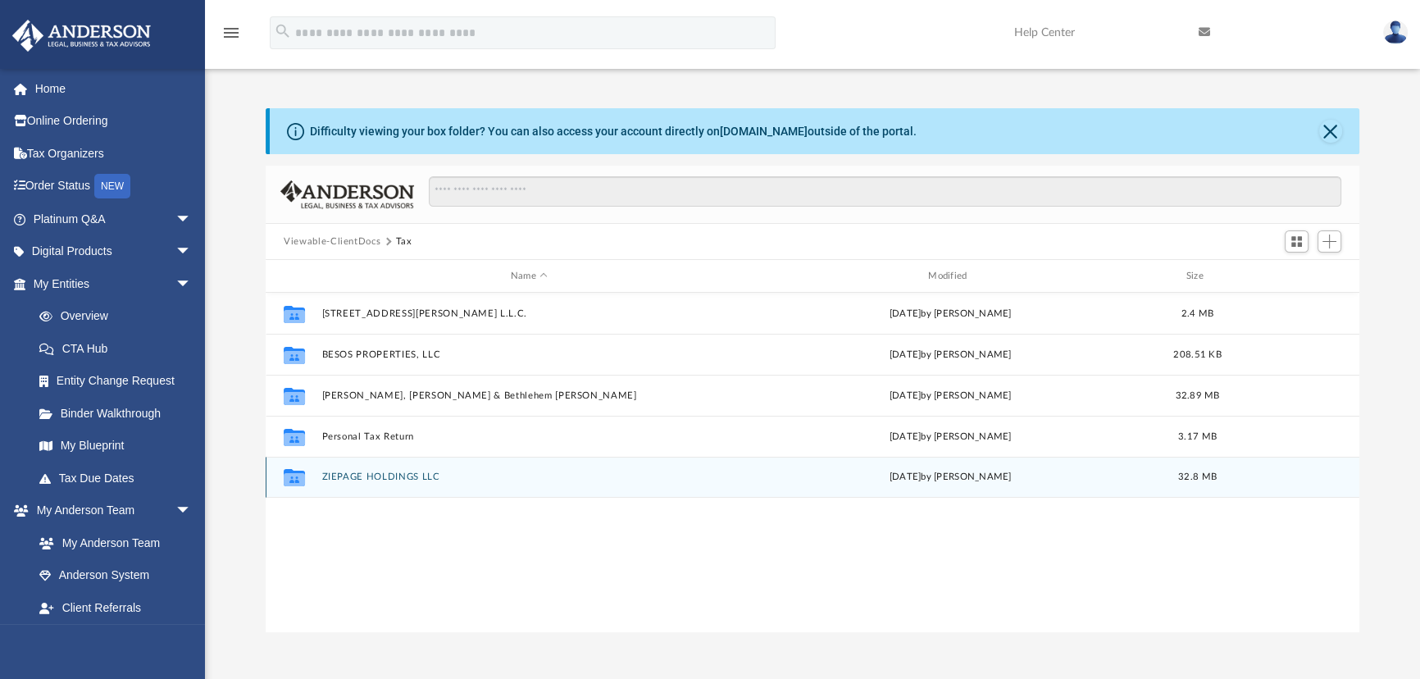
click at [403, 475] on button "ZIEPAGE HOLDINGS LLC" at bounding box center [529, 476] width 414 height 11
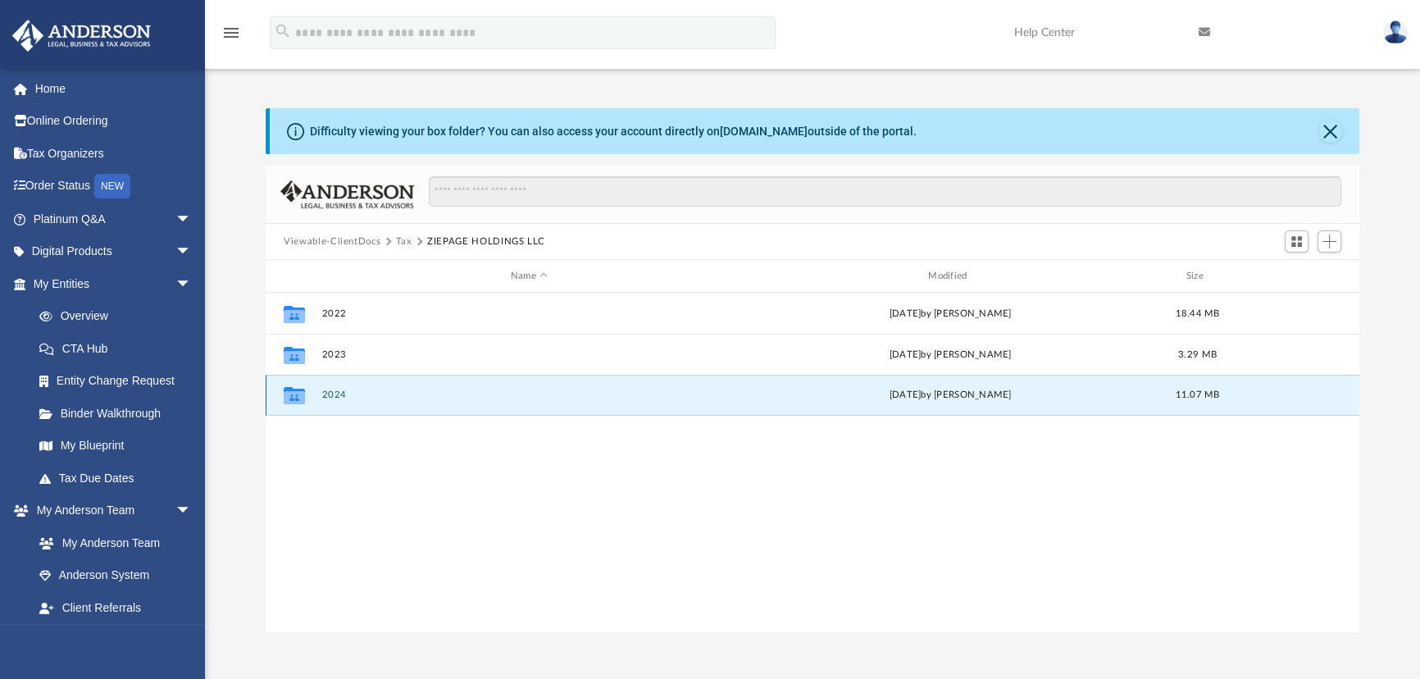
click at [400, 394] on button "2024" at bounding box center [529, 394] width 414 height 11
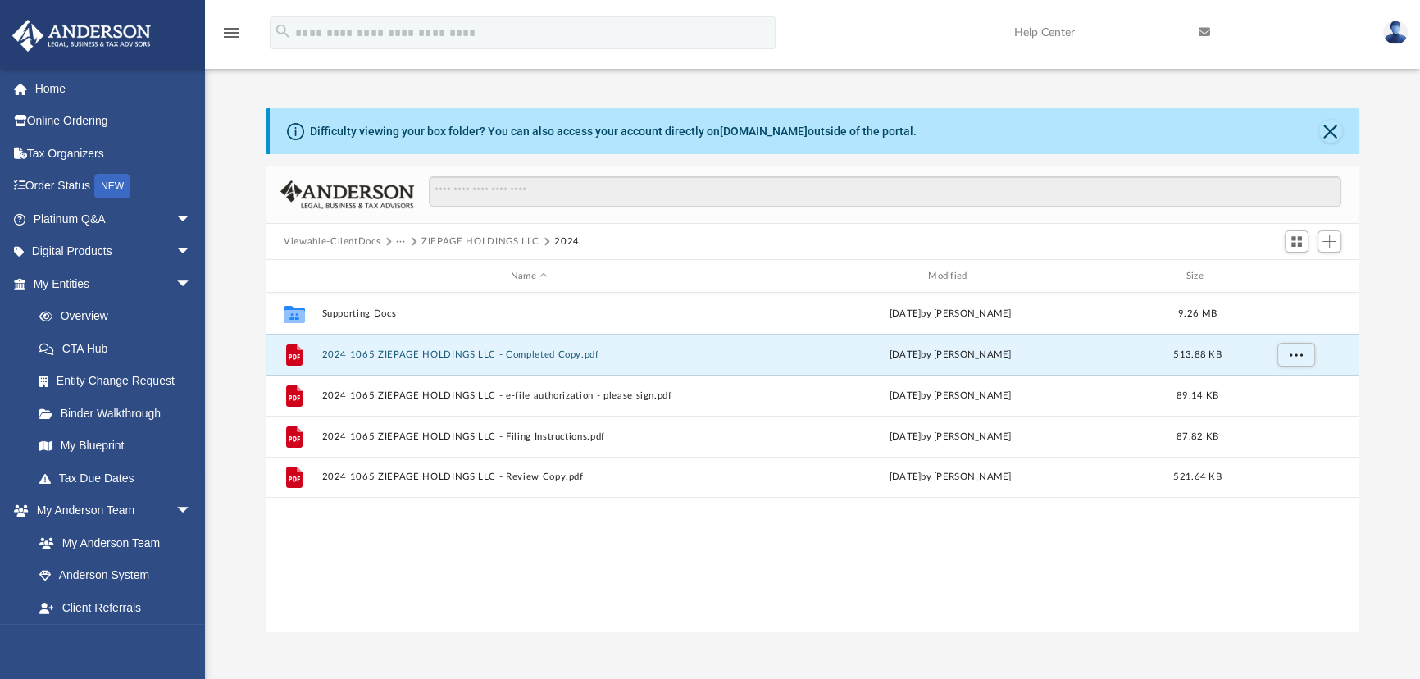
click at [396, 350] on button "2024 1065 ZIEPAGE HOLDINGS LLC - Completed Copy.pdf" at bounding box center [529, 354] width 414 height 11
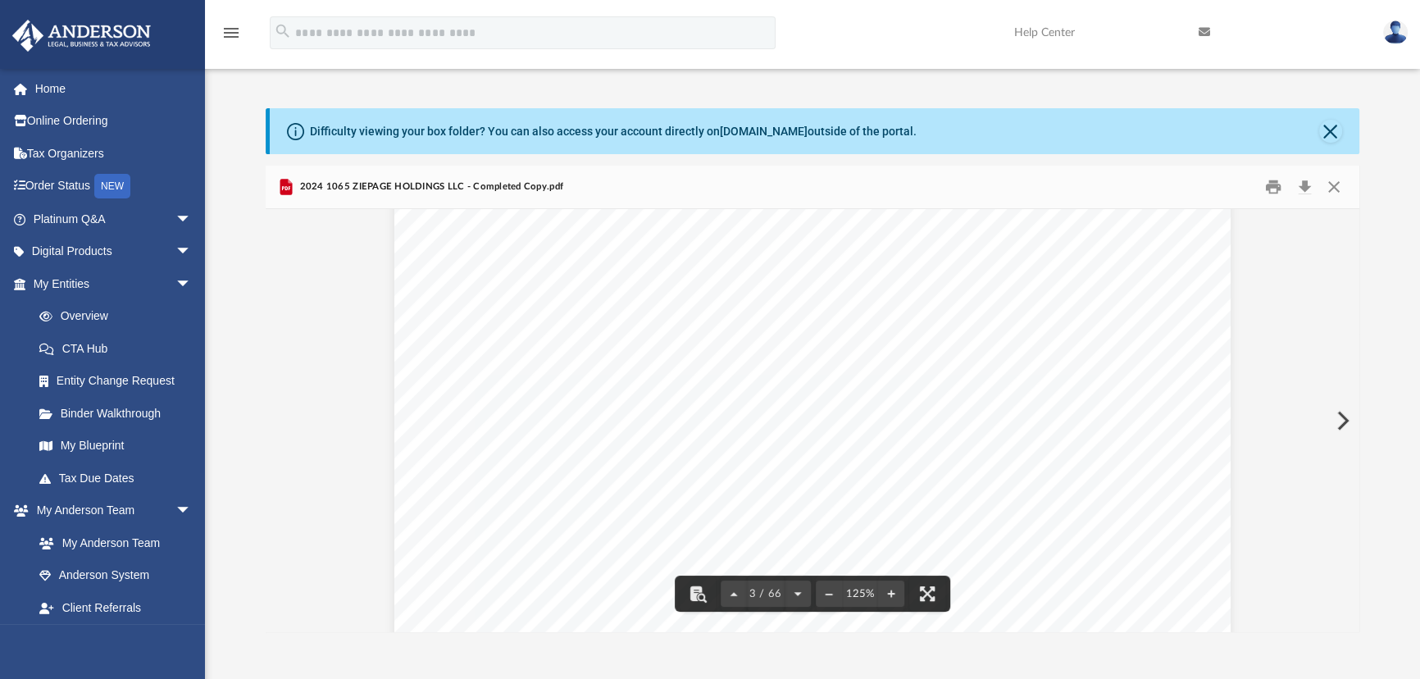
scroll to position [2757, 0]
click at [1302, 187] on button "Download" at bounding box center [1305, 187] width 30 height 25
click at [1339, 181] on button "Close" at bounding box center [1334, 187] width 30 height 25
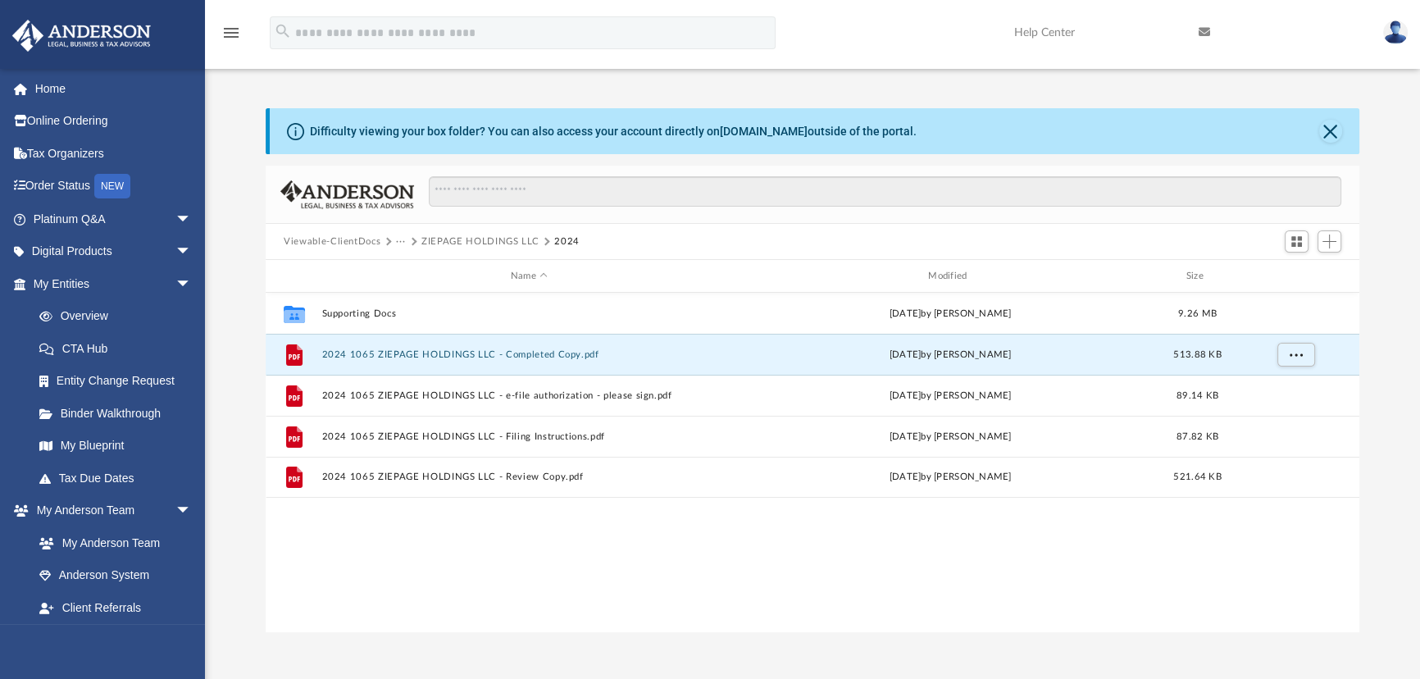
click at [461, 243] on button "ZIEPAGE HOLDINGS LLC" at bounding box center [480, 241] width 118 height 15
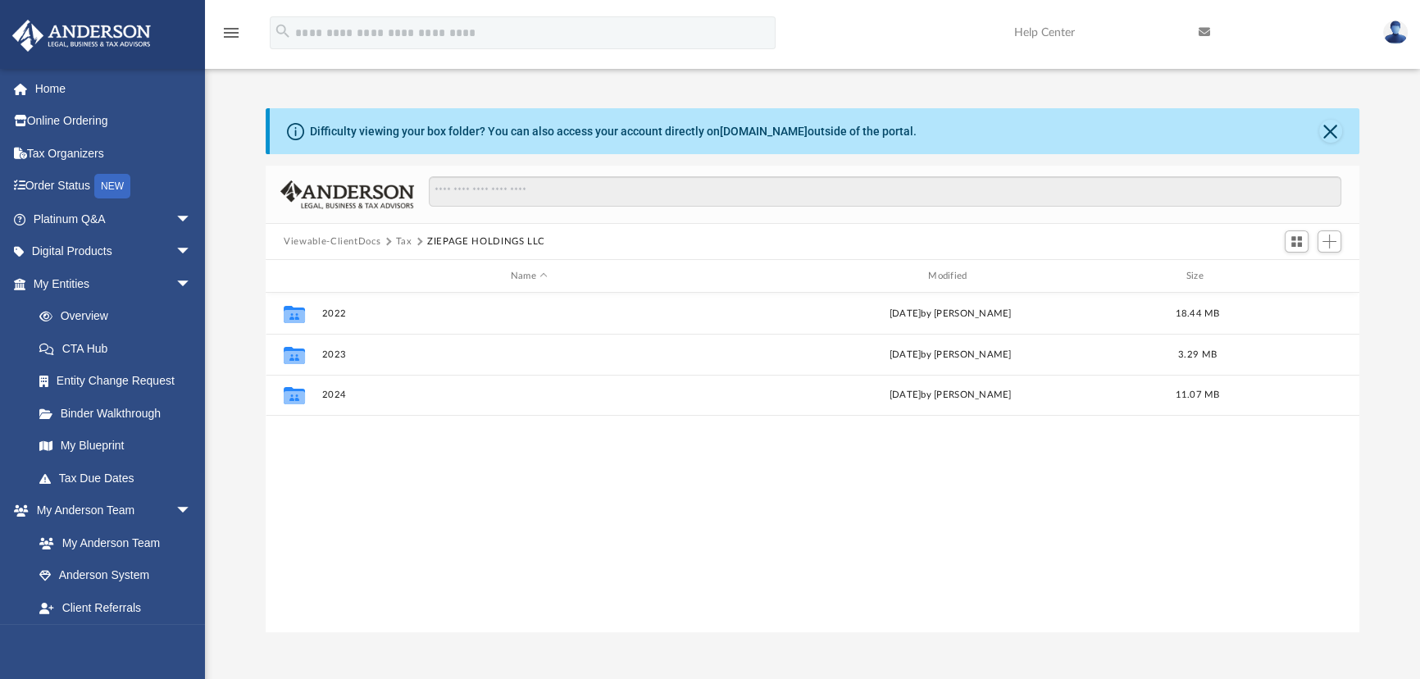
click at [403, 239] on button "Tax" at bounding box center [404, 241] width 16 height 15
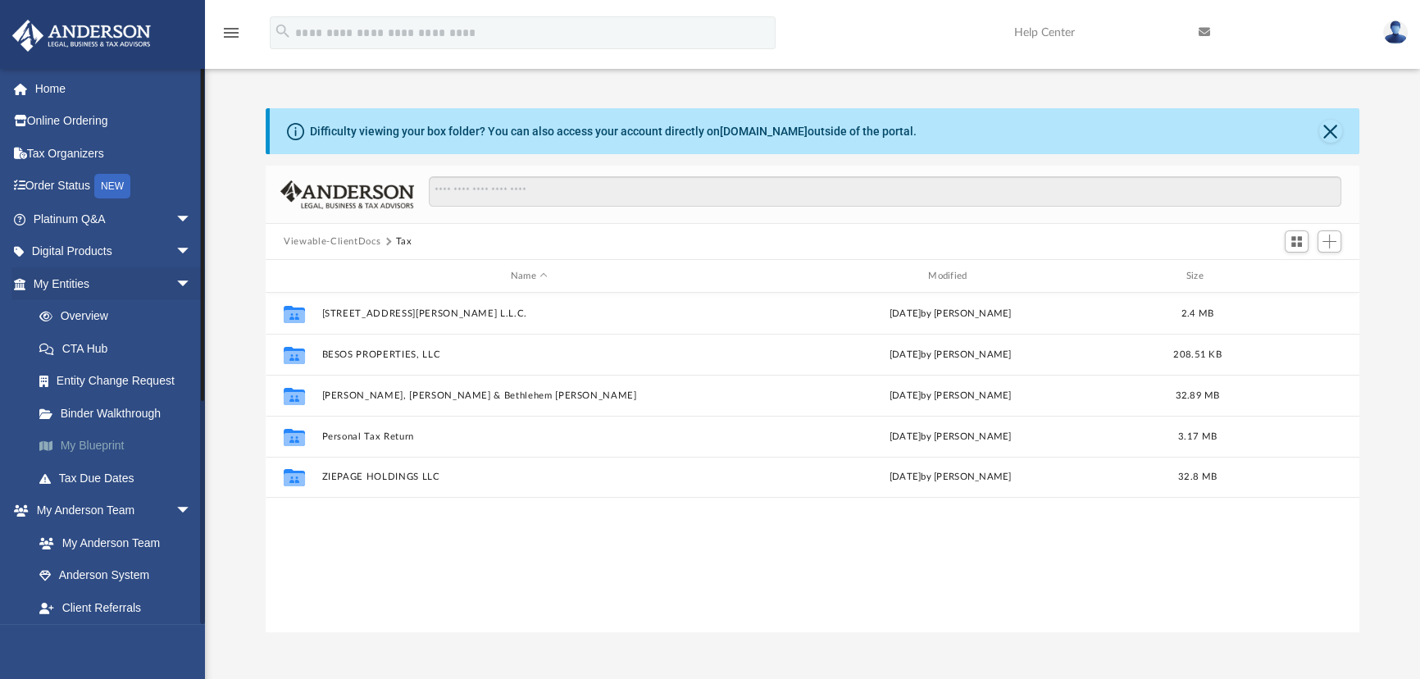
click at [118, 440] on link "My Blueprint" at bounding box center [119, 446] width 193 height 33
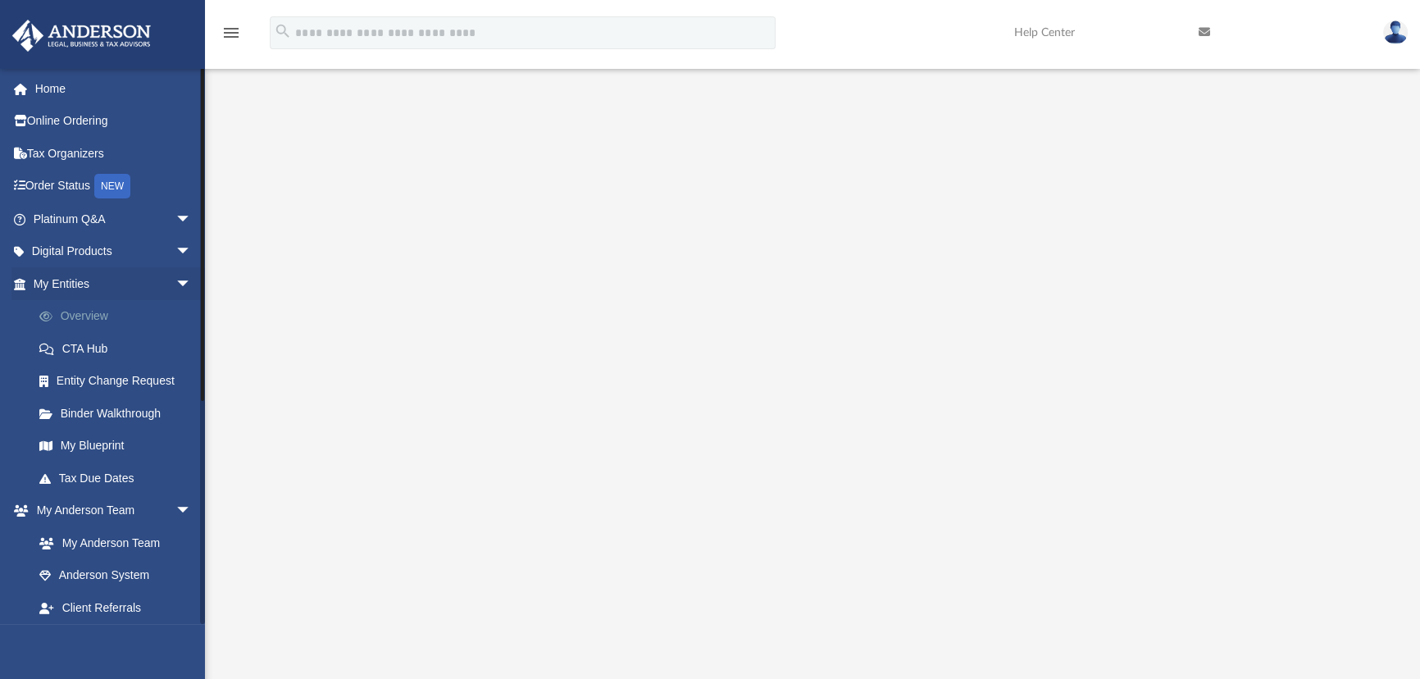
click at [93, 309] on link "Overview" at bounding box center [119, 316] width 193 height 33
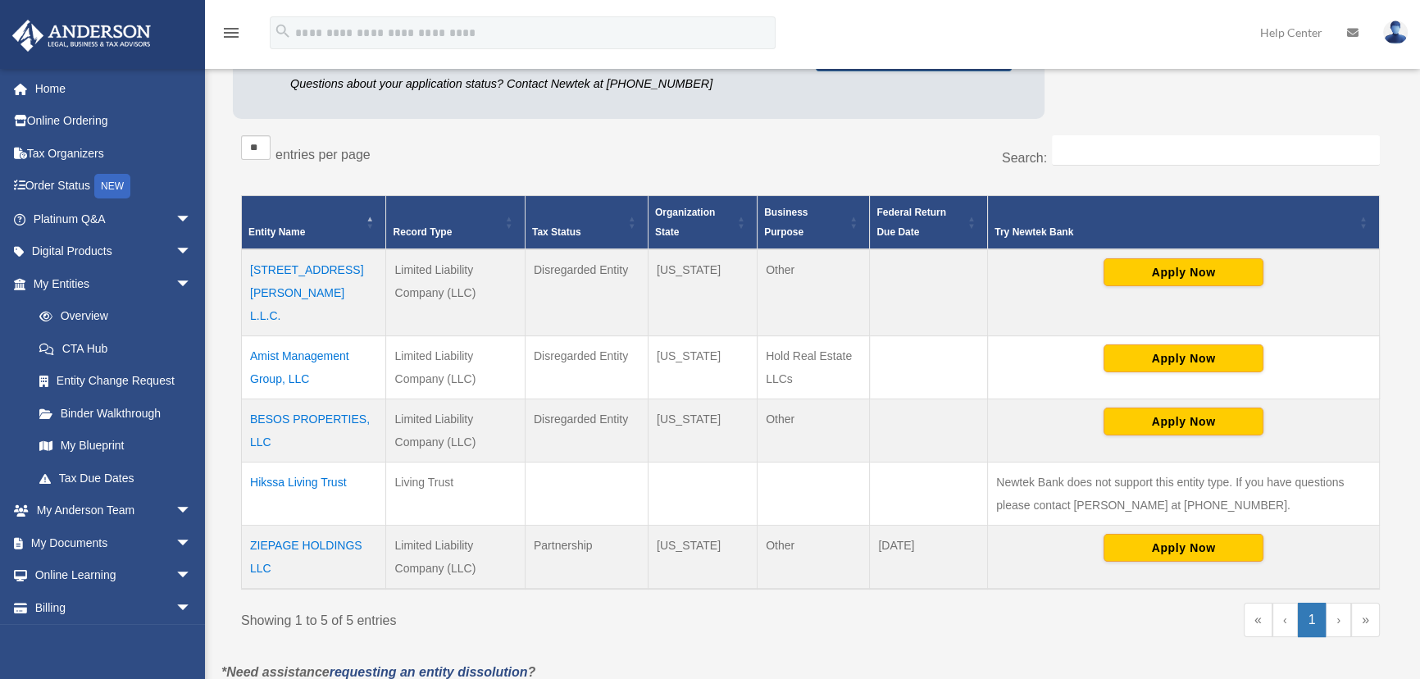
scroll to position [298, 0]
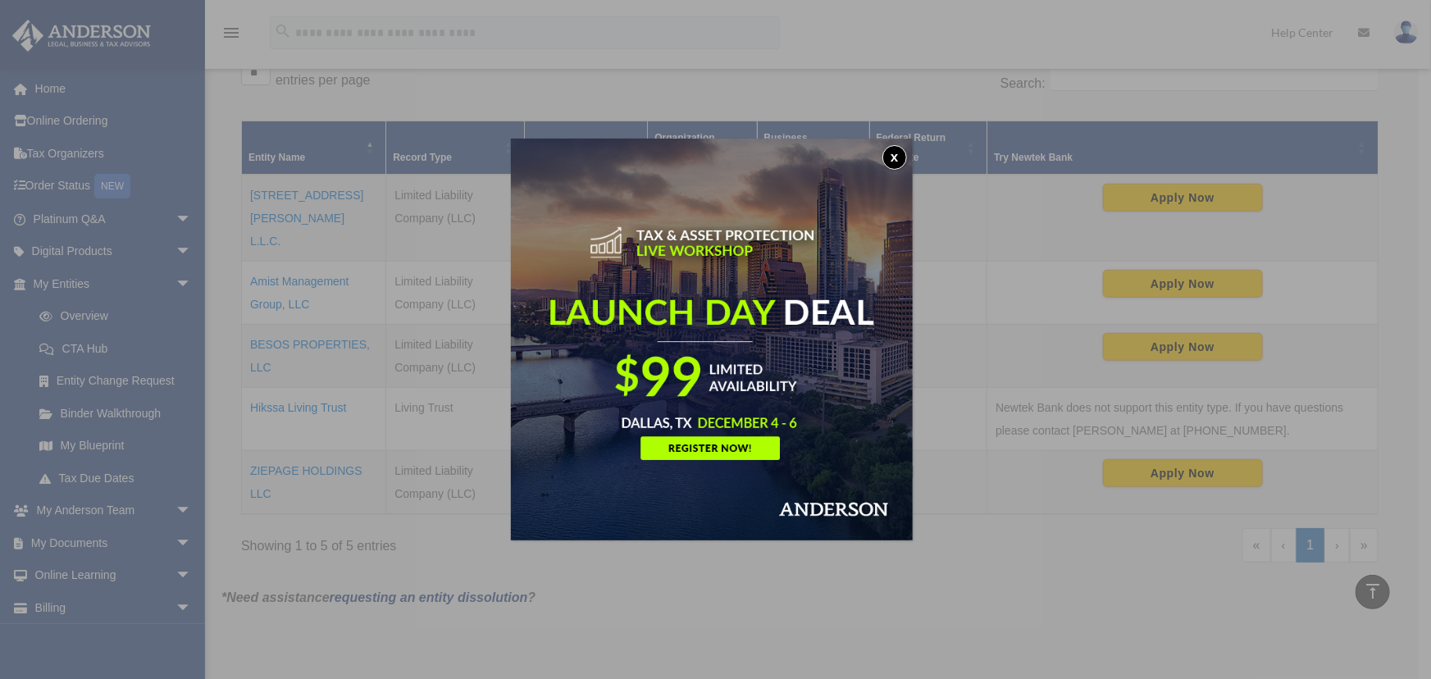
click at [892, 157] on button "x" at bounding box center [894, 157] width 25 height 25
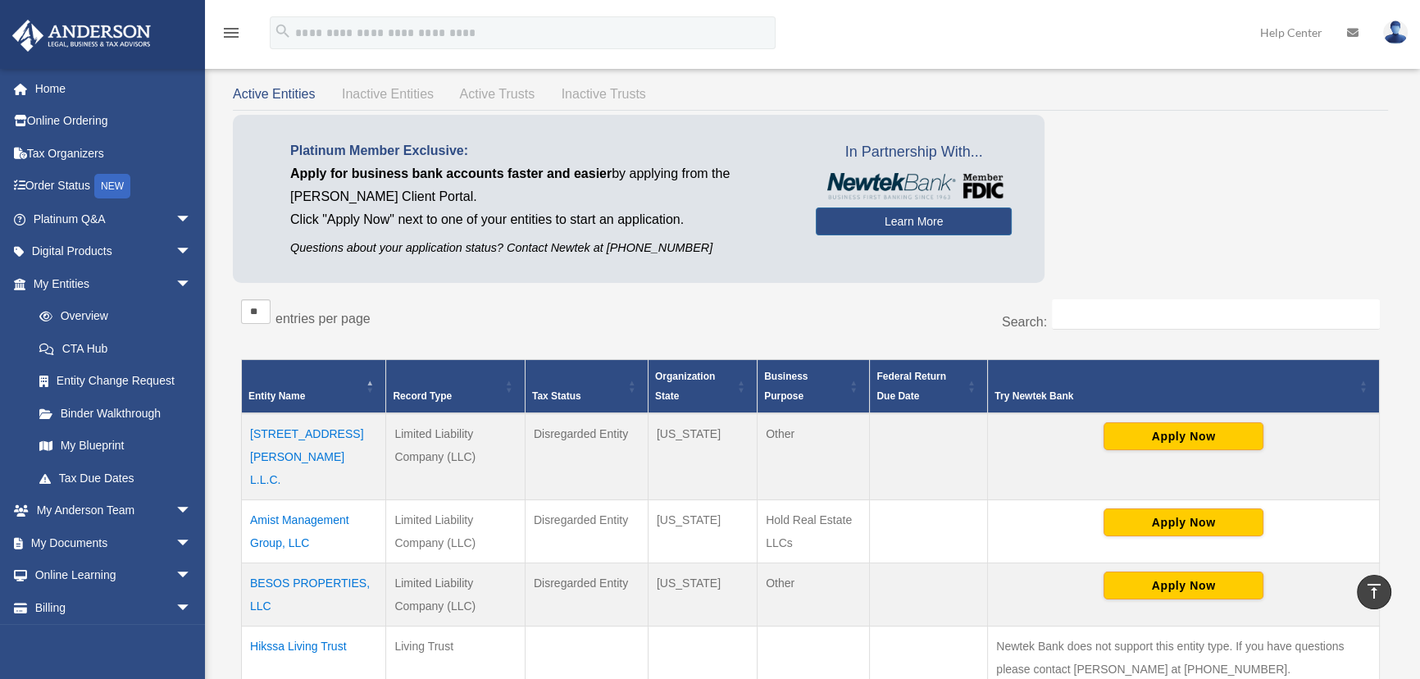
scroll to position [0, 0]
